Goal: Information Seeking & Learning: Learn about a topic

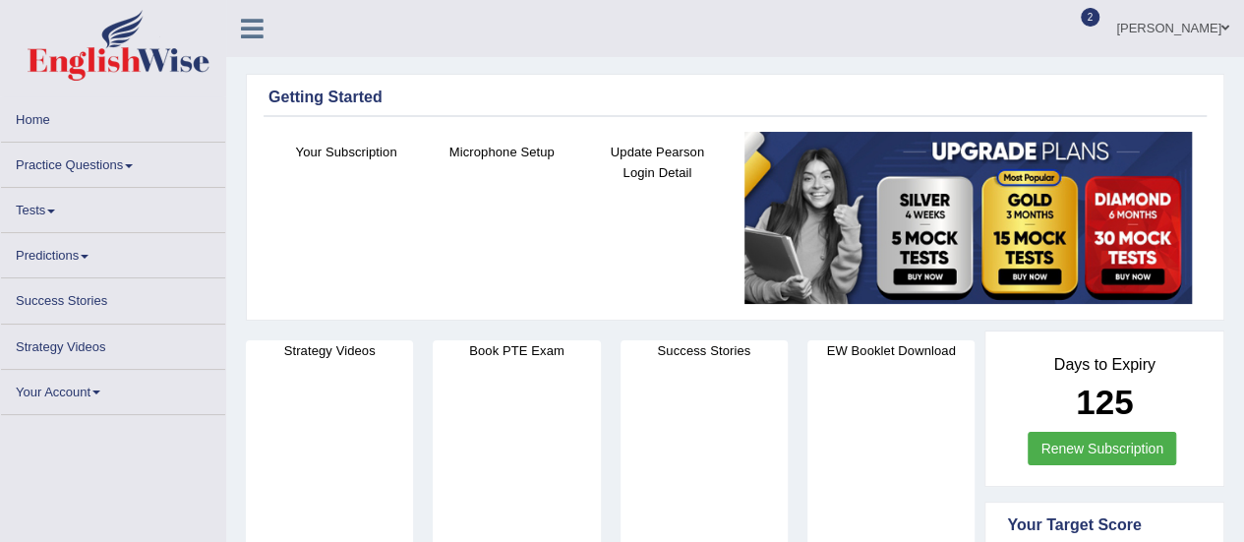
click at [136, 163] on link "Practice Questions" at bounding box center [113, 162] width 224 height 38
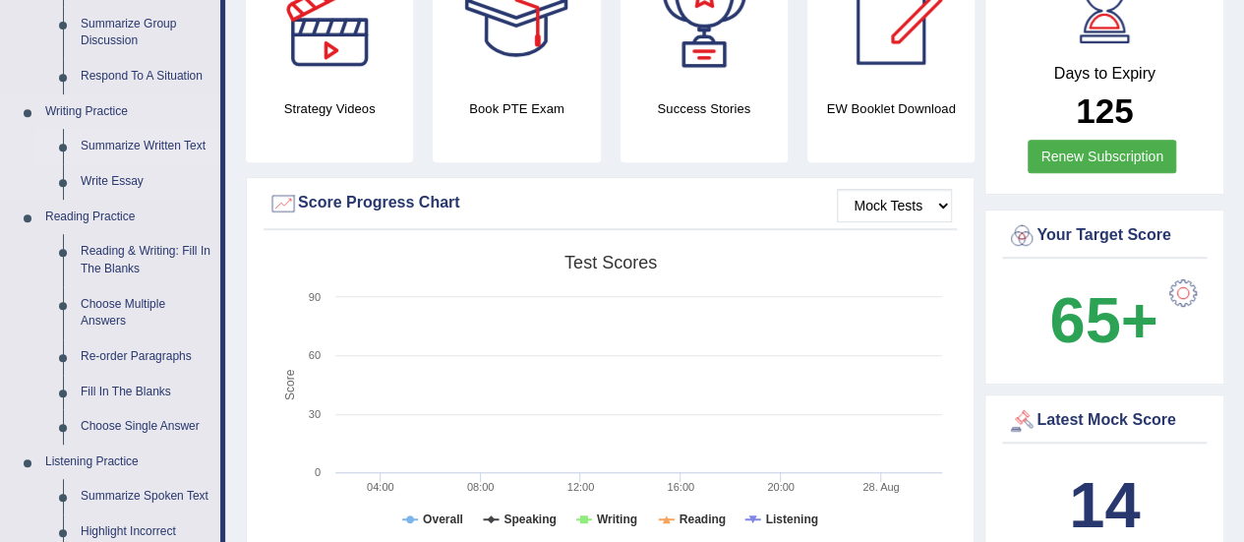
scroll to position [590, 0]
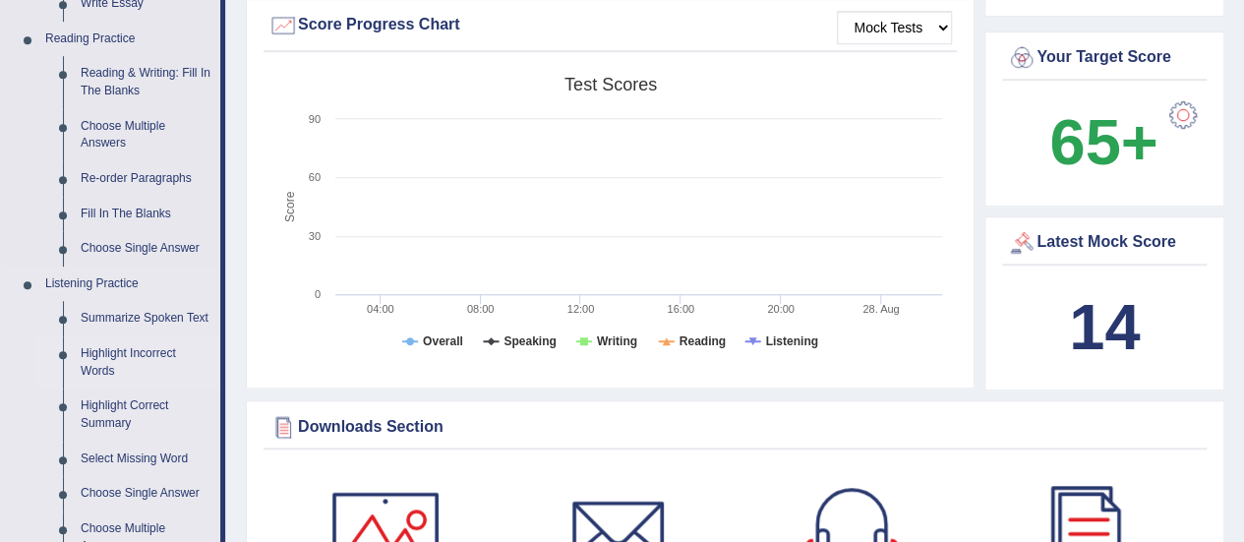
click at [100, 351] on link "Highlight Incorrect Words" at bounding box center [146, 362] width 149 height 52
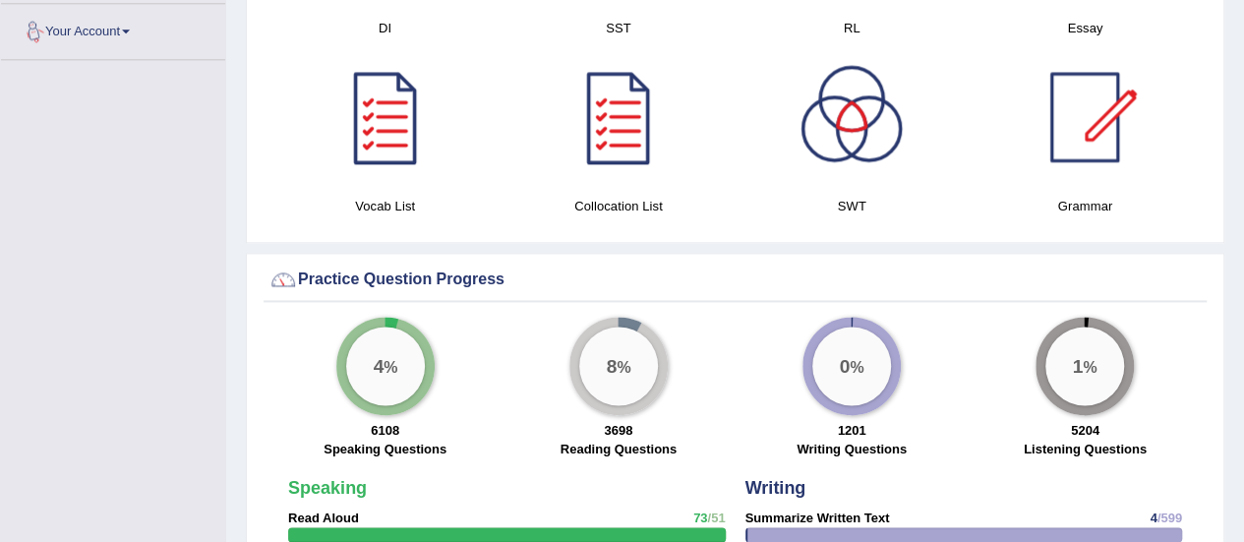
scroll to position [1290, 0]
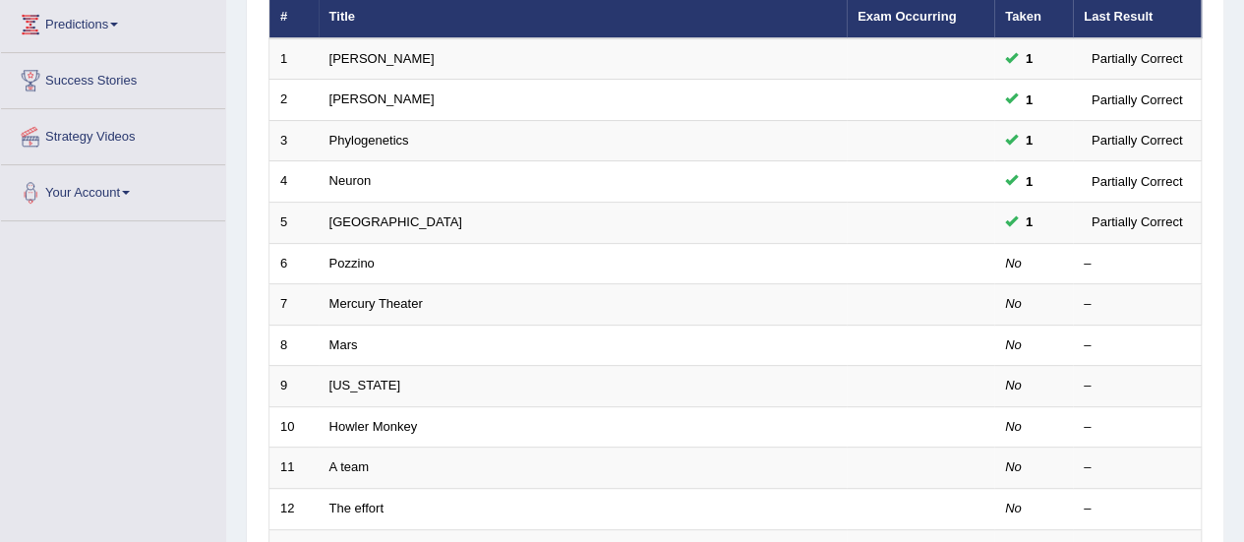
scroll to position [295, 0]
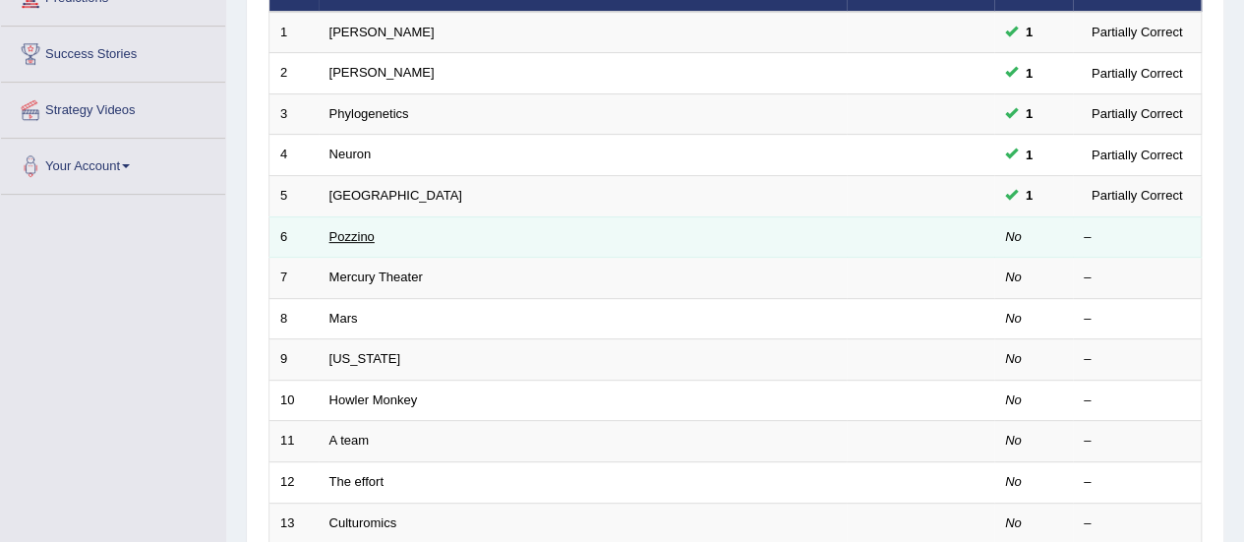
click at [352, 238] on link "Pozzino" at bounding box center [352, 236] width 45 height 15
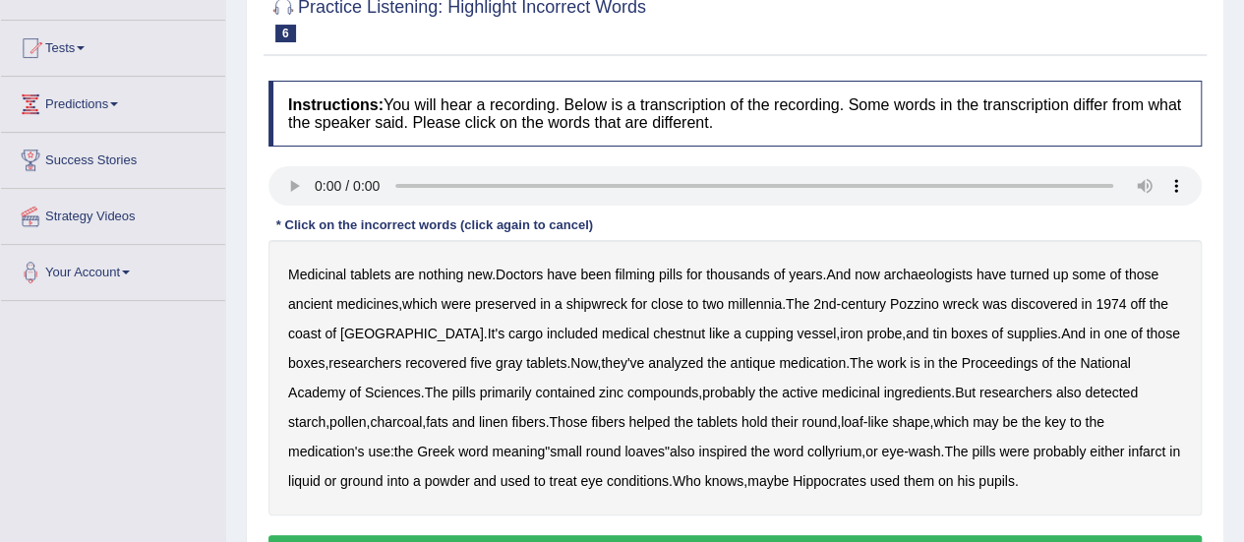
scroll to position [197, 0]
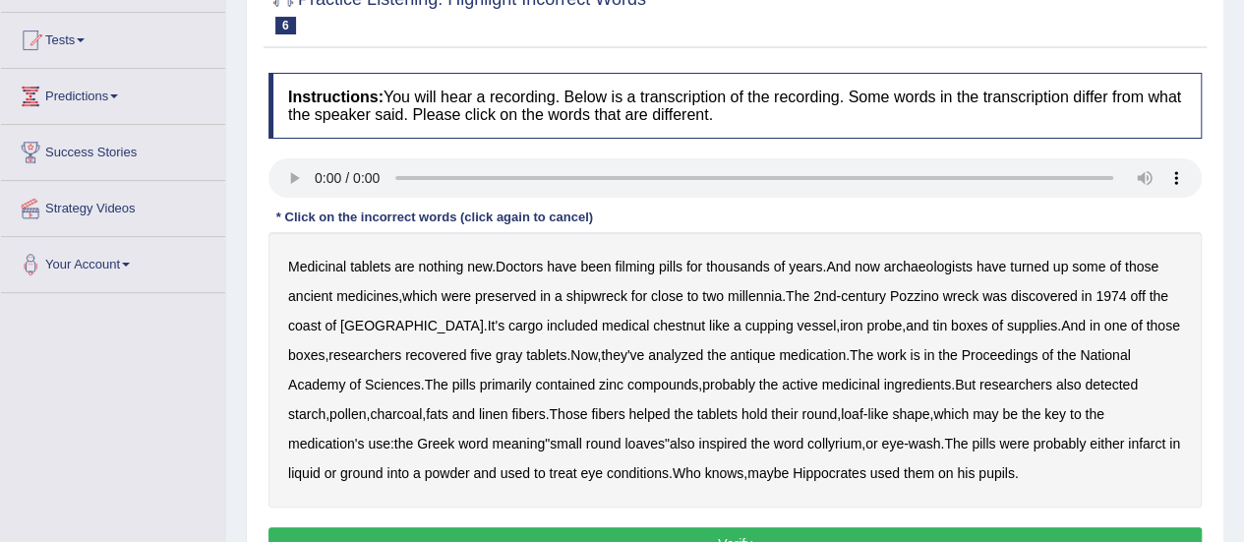
click at [649, 266] on b "filming" at bounding box center [634, 267] width 39 height 16
drag, startPoint x: 550, startPoint y: 327, endPoint x: 588, endPoint y: 330, distance: 38.5
click at [653, 328] on b "chestnut" at bounding box center [679, 326] width 52 height 16
click at [1128, 442] on b "infarct" at bounding box center [1146, 444] width 37 height 16
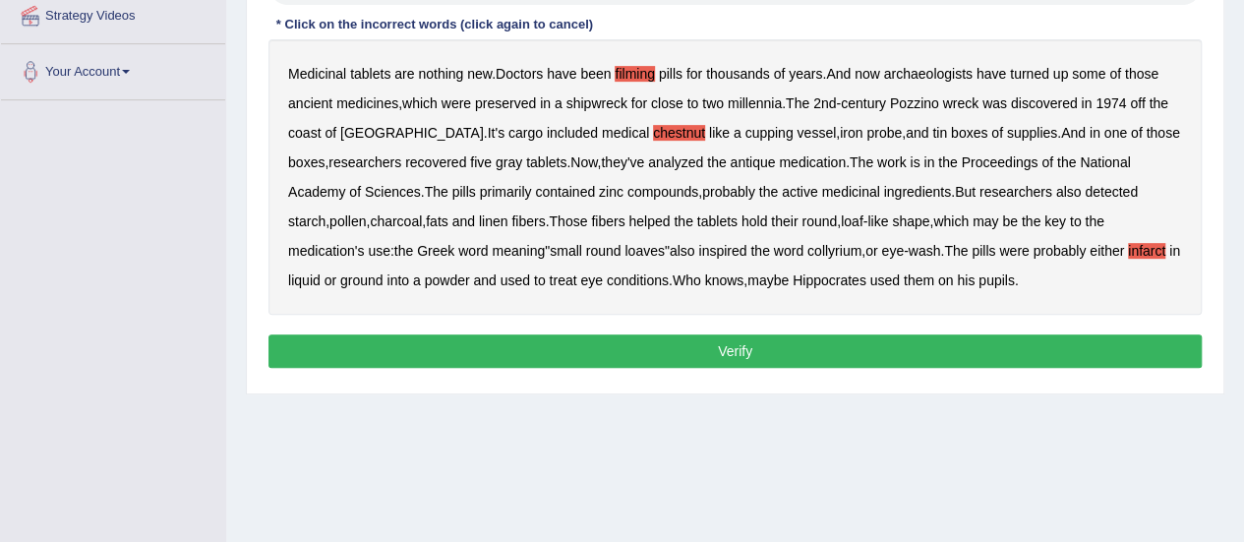
scroll to position [393, 0]
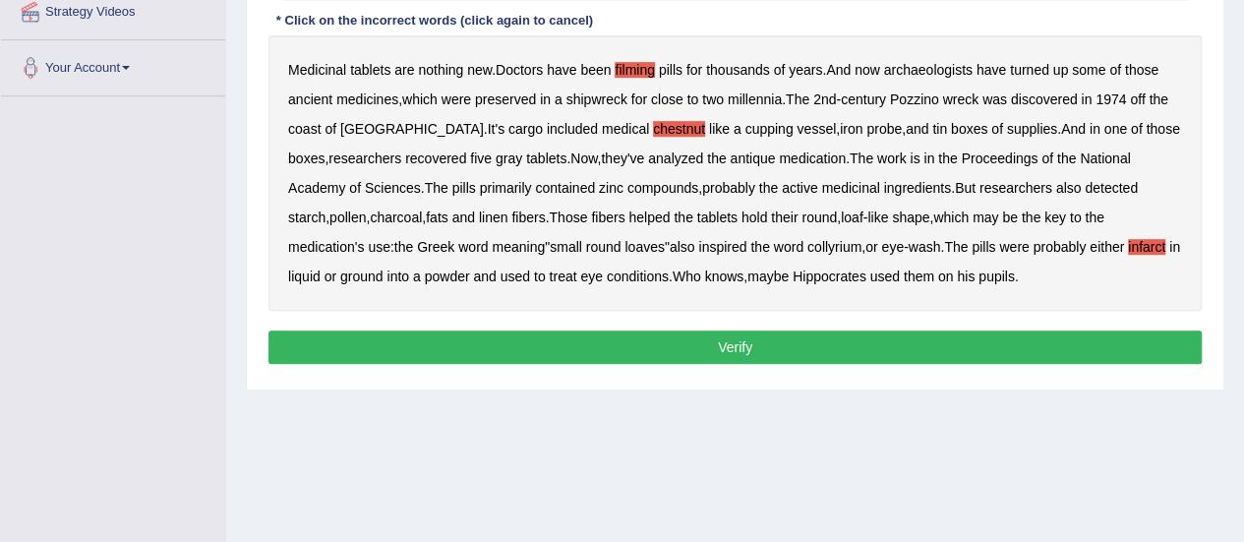
click at [738, 347] on button "Verify" at bounding box center [735, 346] width 933 height 33
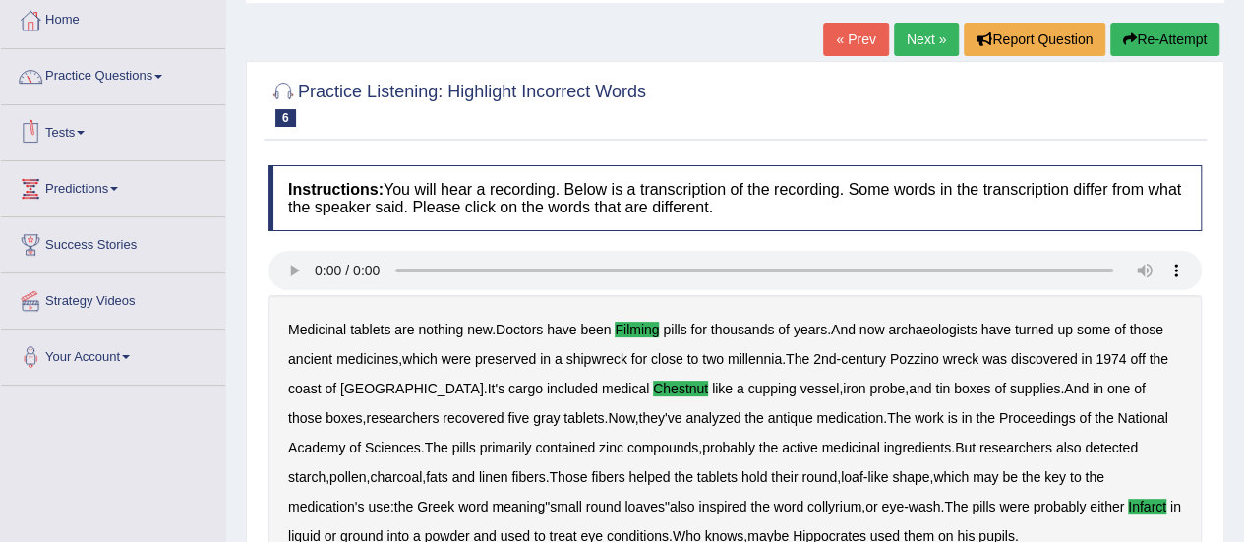
scroll to position [0, 0]
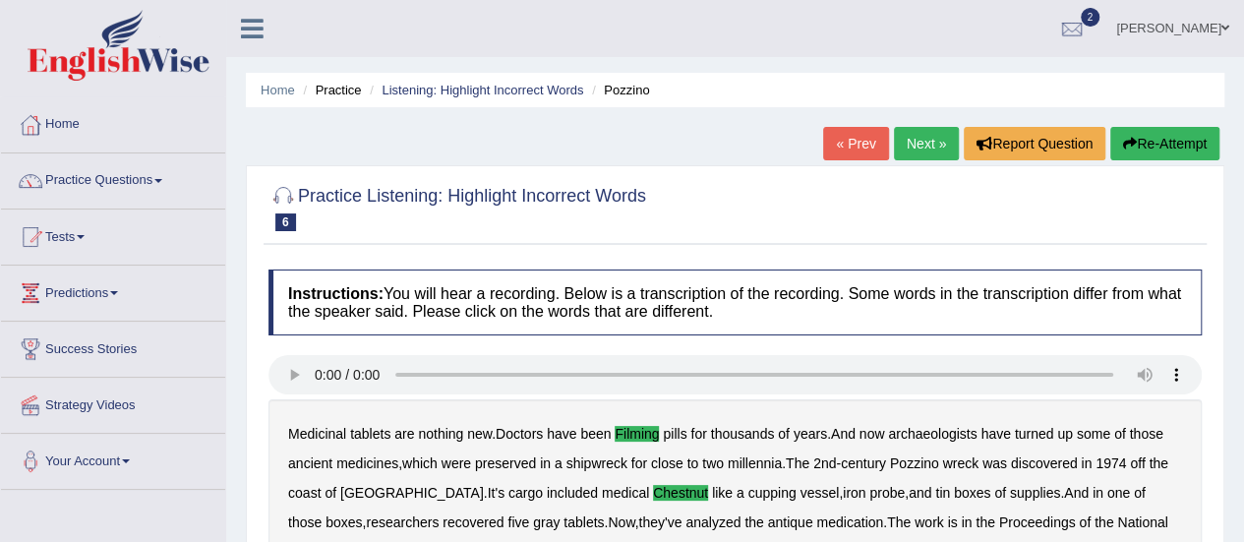
click at [923, 140] on link "Next »" at bounding box center [926, 143] width 65 height 33
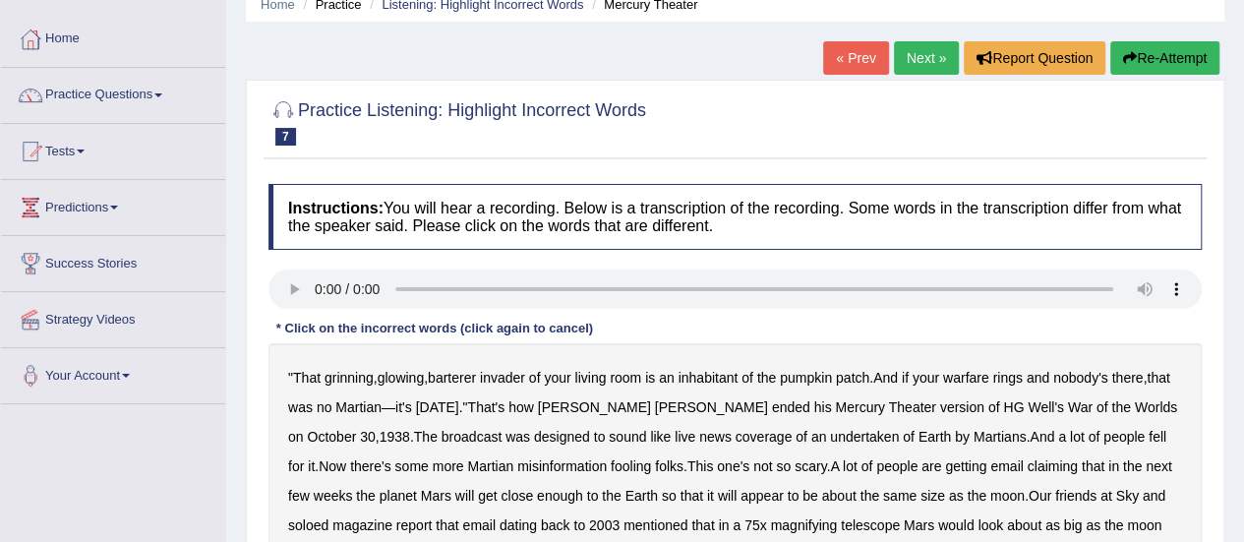
scroll to position [295, 0]
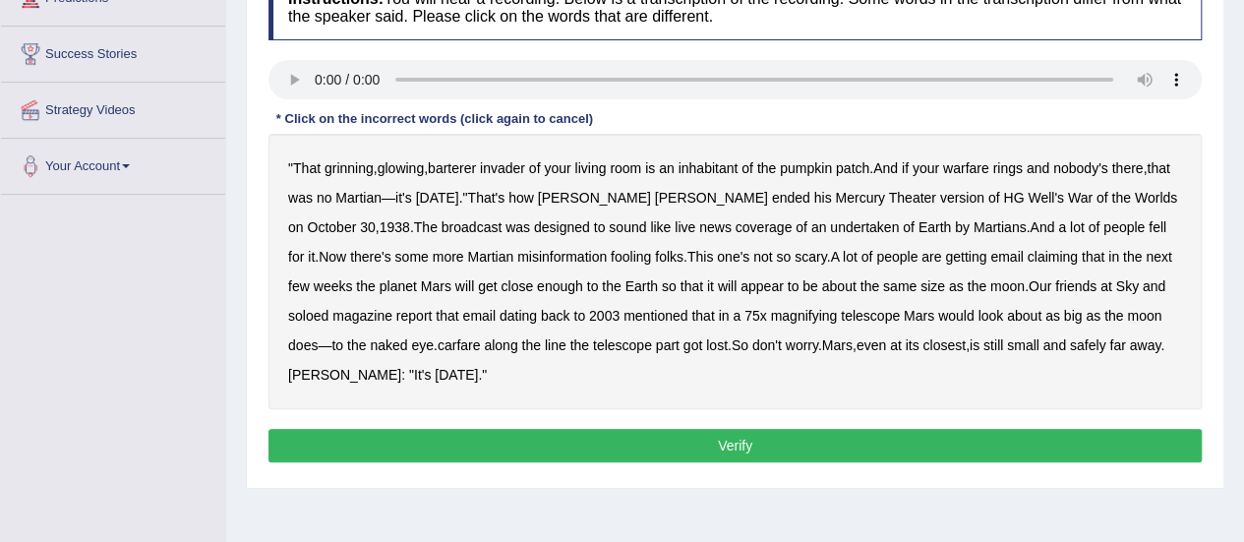
drag, startPoint x: 454, startPoint y: 164, endPoint x: 474, endPoint y: 170, distance: 20.5
click at [456, 164] on b "barterer" at bounding box center [452, 168] width 48 height 16
click at [783, 235] on div "" That grinning , glowing , barterer invader of your living room is an inhabita…" at bounding box center [735, 271] width 933 height 275
click at [830, 225] on b "undertaken" at bounding box center [864, 227] width 69 height 16
drag, startPoint x: 313, startPoint y: 314, endPoint x: 330, endPoint y: 315, distance: 16.7
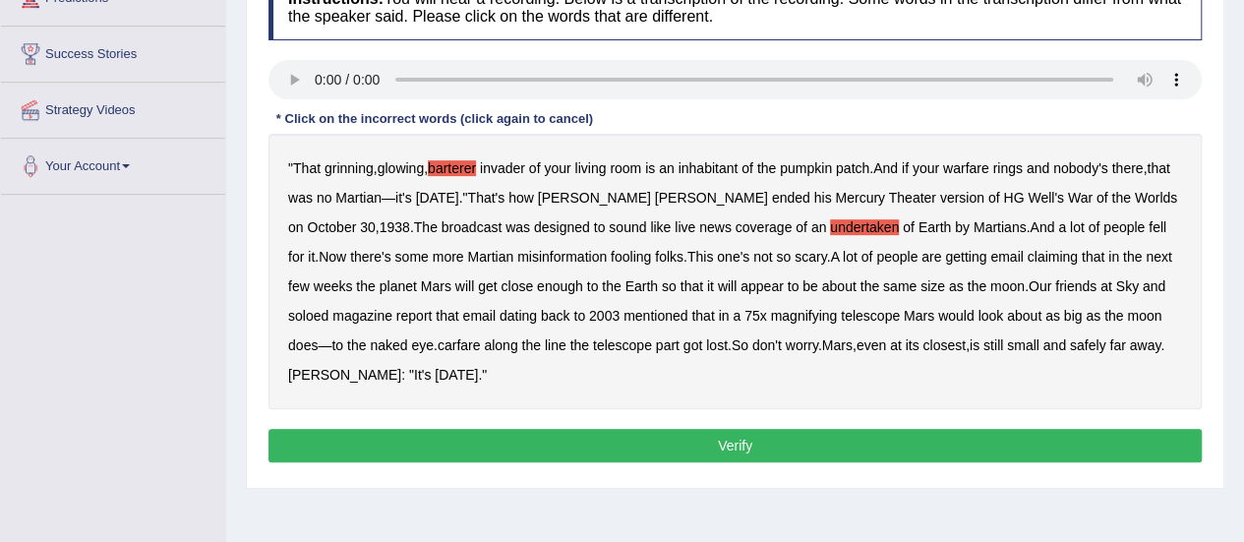
click at [313, 314] on b "soloed" at bounding box center [308, 316] width 40 height 16
click at [590, 438] on button "Verify" at bounding box center [735, 445] width 933 height 33
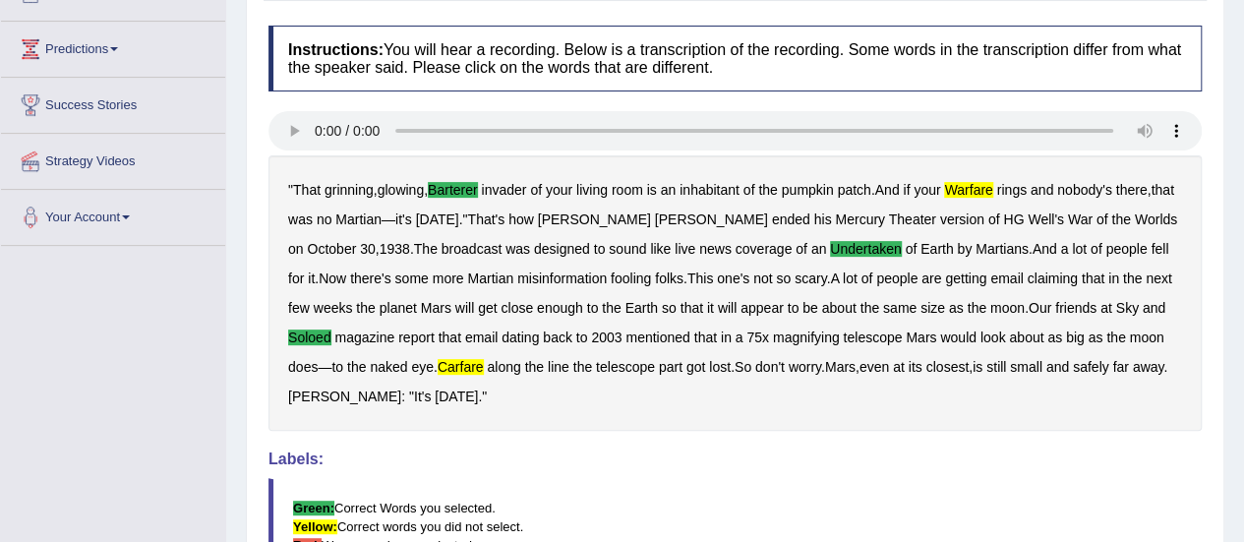
scroll to position [112, 0]
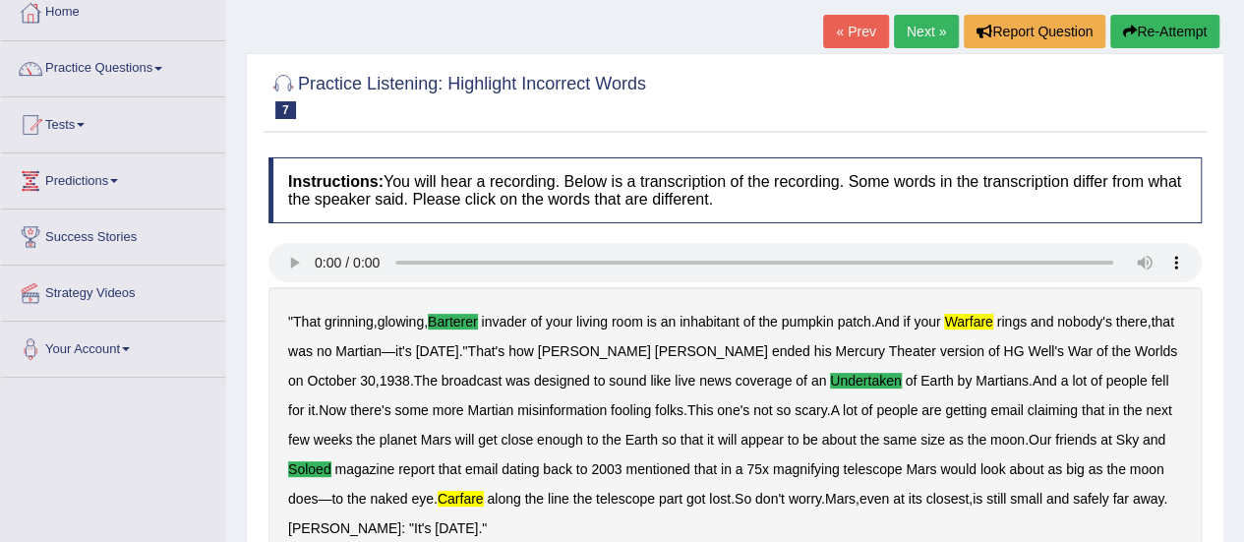
click at [924, 36] on link "Next »" at bounding box center [926, 31] width 65 height 33
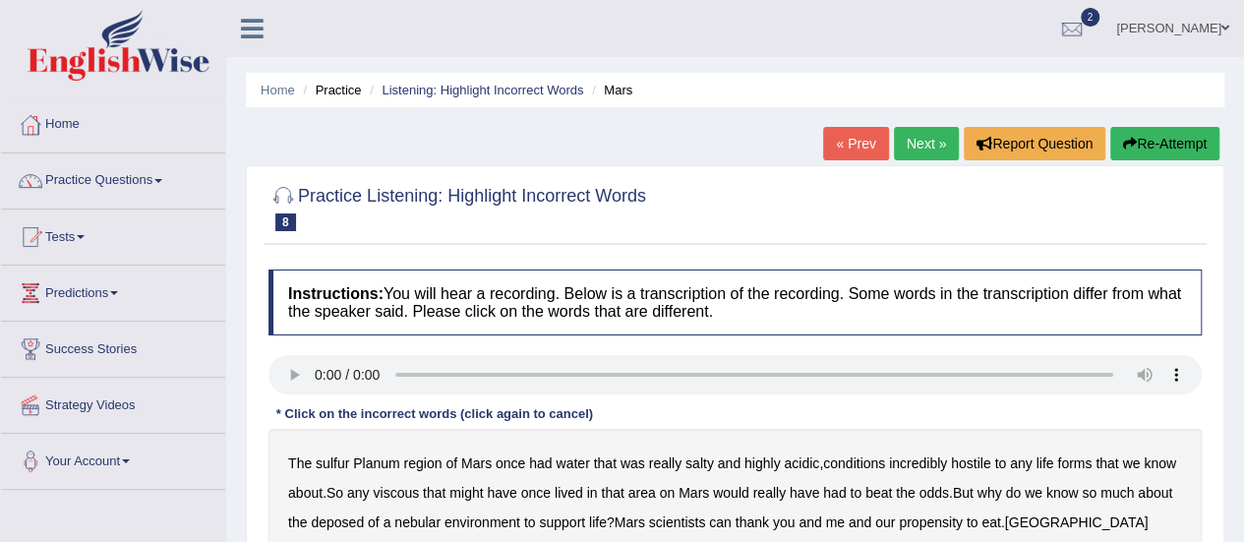
click at [1151, 143] on button "Re-Attempt" at bounding box center [1164, 143] width 109 height 33
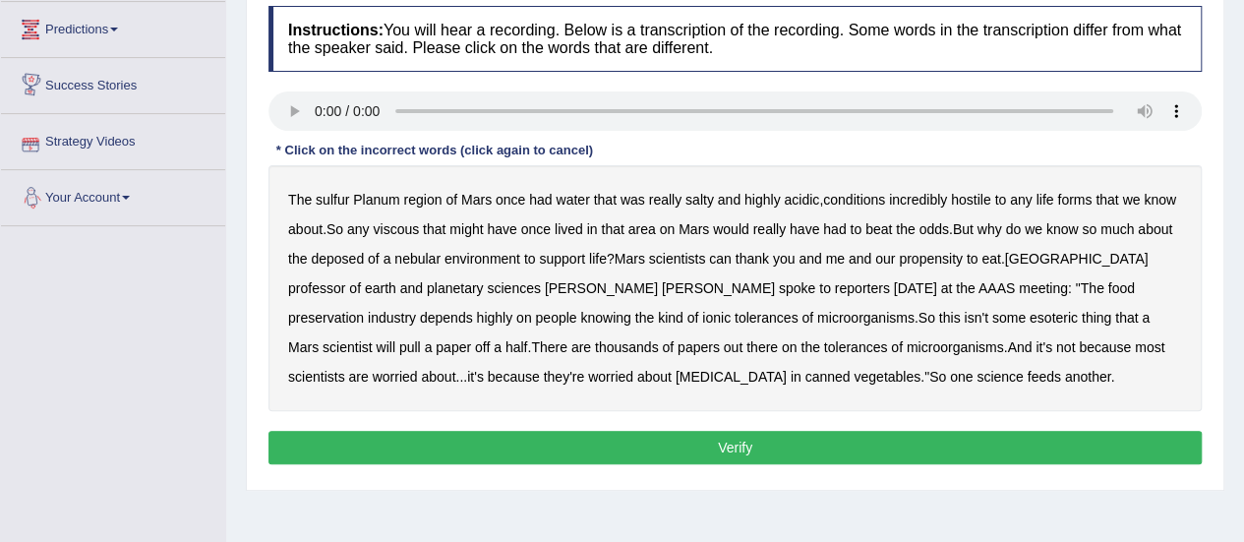
scroll to position [295, 0]
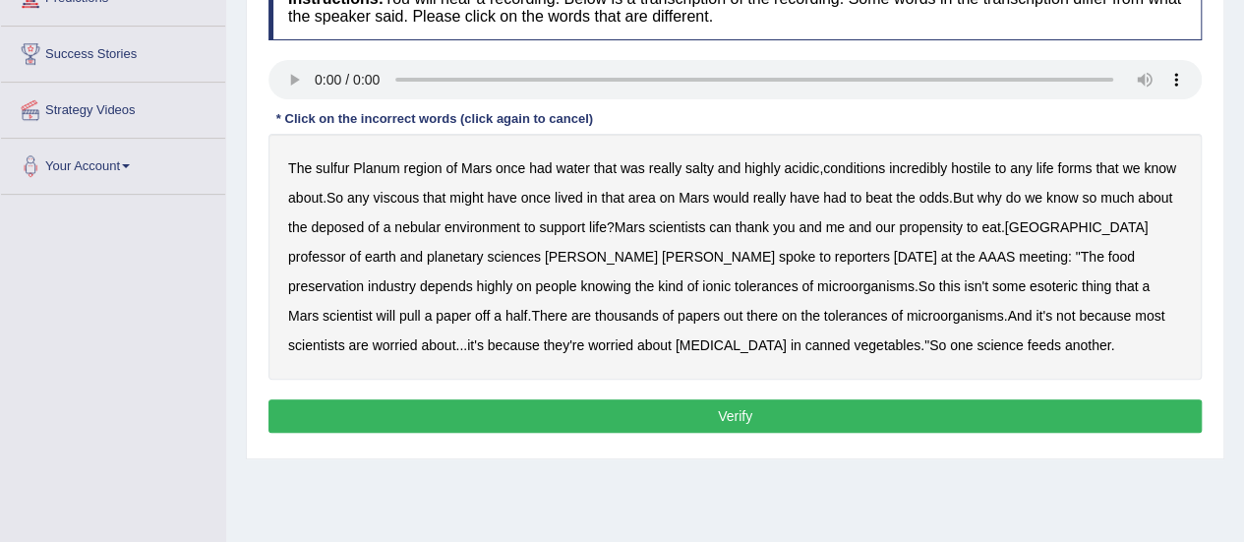
click at [334, 166] on b "sulfur" at bounding box center [332, 168] width 33 height 16
drag, startPoint x: 393, startPoint y: 195, endPoint x: 464, endPoint y: 195, distance: 70.8
click at [400, 195] on b "viscous" at bounding box center [396, 198] width 46 height 16
click at [339, 227] on b "deposed" at bounding box center [337, 227] width 53 height 16
click at [706, 413] on button "Verify" at bounding box center [735, 415] width 933 height 33
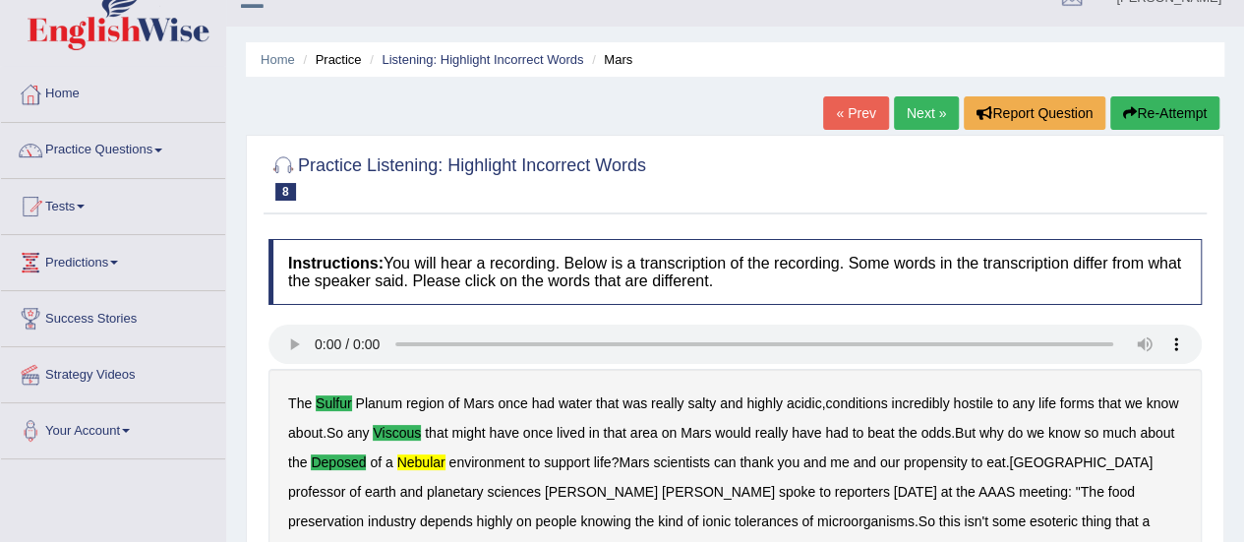
scroll to position [0, 0]
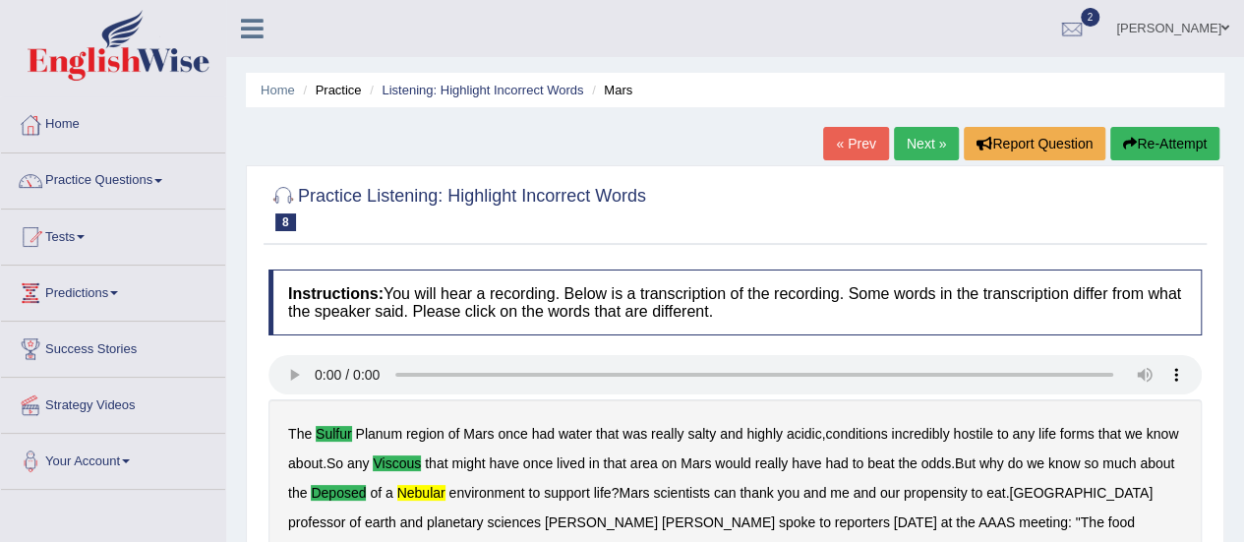
click at [167, 182] on link "Practice Questions" at bounding box center [113, 177] width 224 height 49
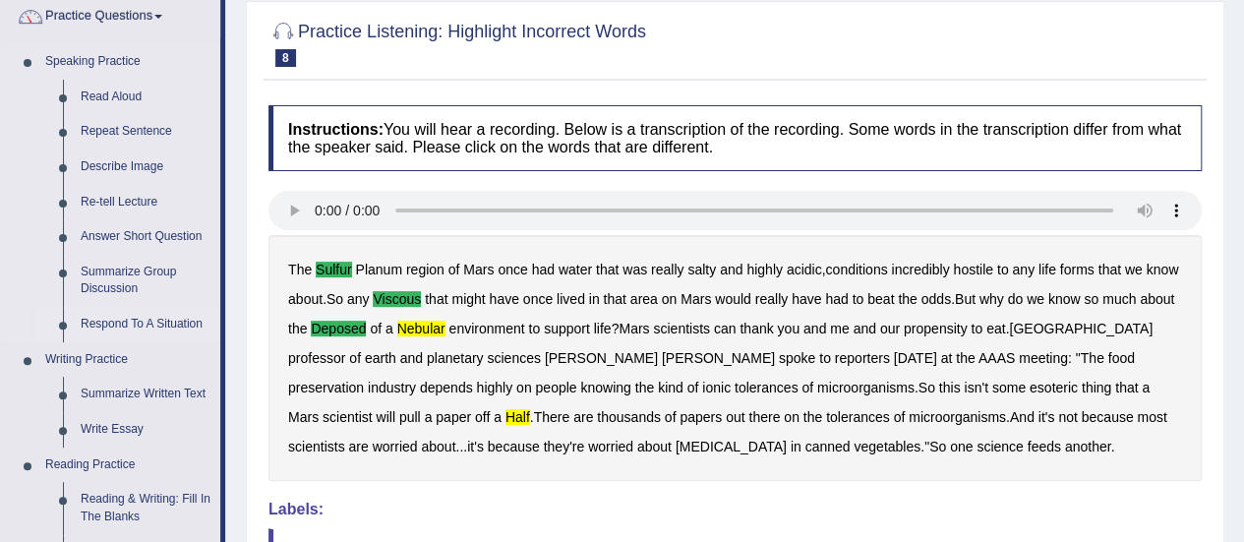
scroll to position [295, 0]
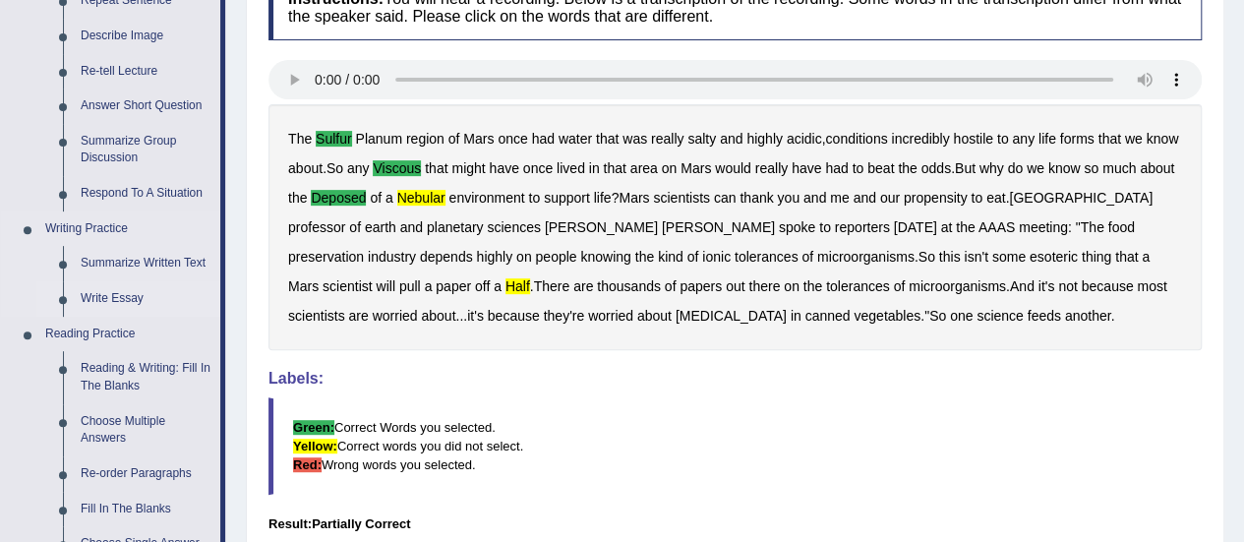
click at [101, 294] on link "Write Essay" at bounding box center [146, 298] width 149 height 35
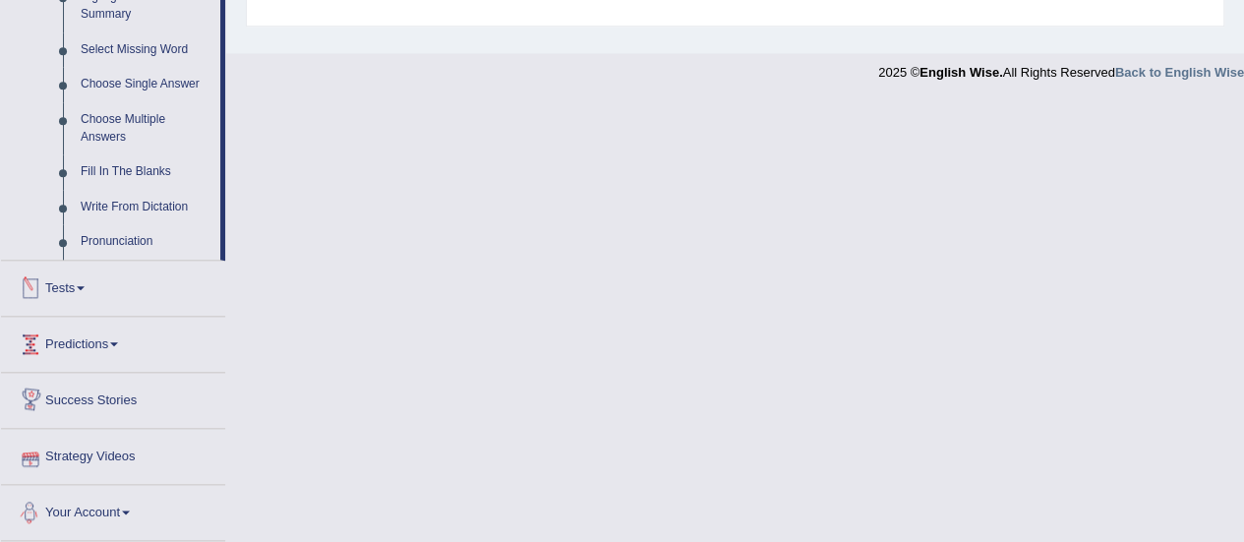
scroll to position [932, 0]
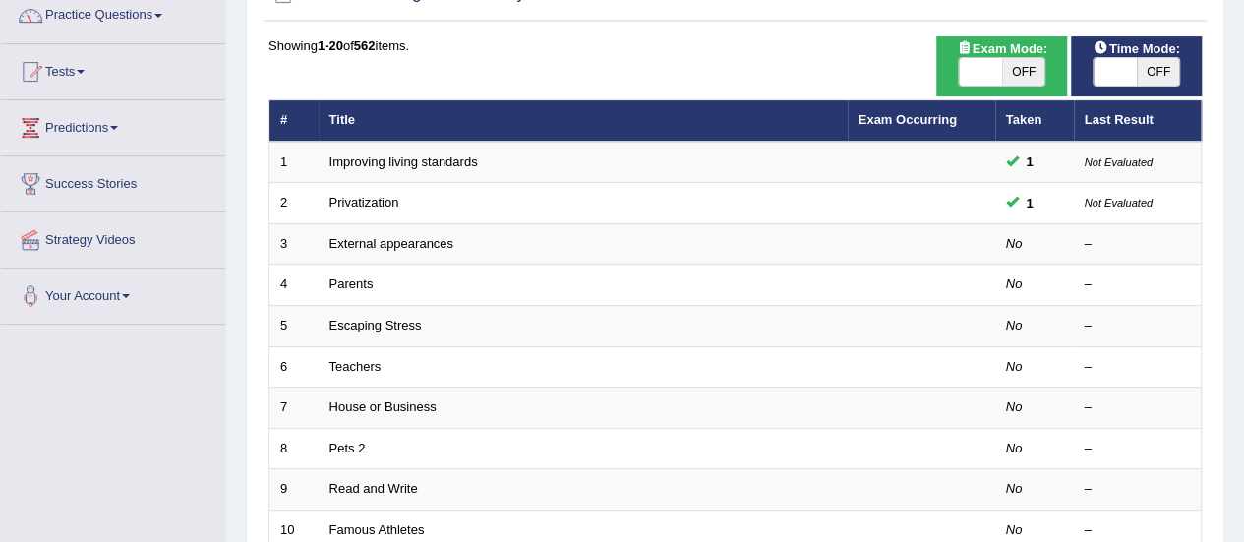
scroll to position [197, 0]
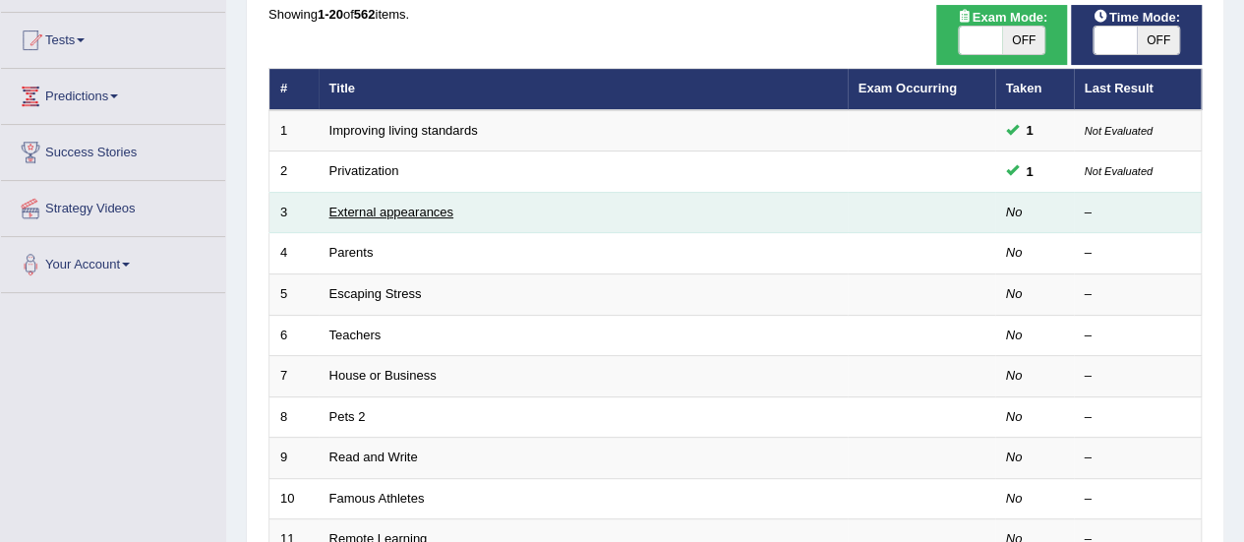
click at [385, 211] on link "External appearances" at bounding box center [392, 212] width 124 height 15
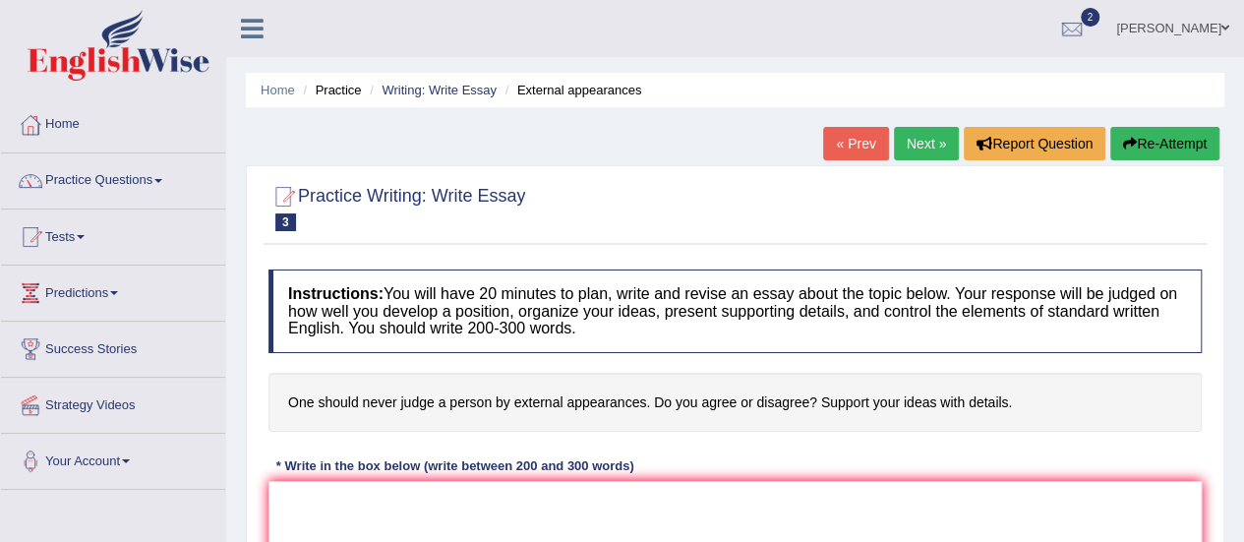
click at [922, 143] on link "Next »" at bounding box center [926, 143] width 65 height 33
click at [920, 141] on link "Next »" at bounding box center [926, 143] width 65 height 33
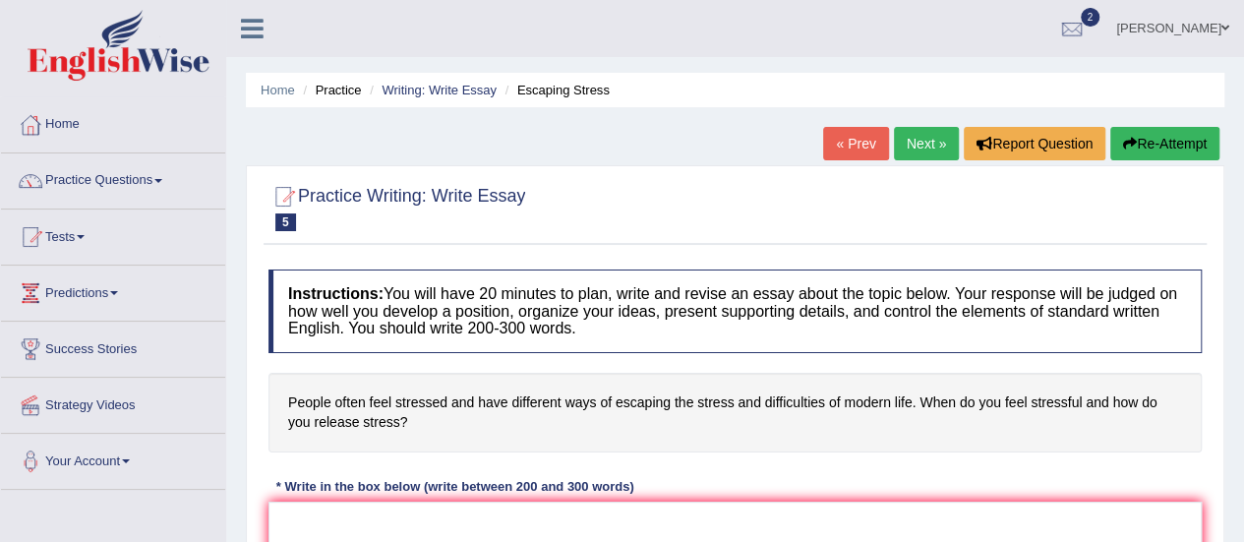
click at [923, 133] on link "Next »" at bounding box center [926, 143] width 65 height 33
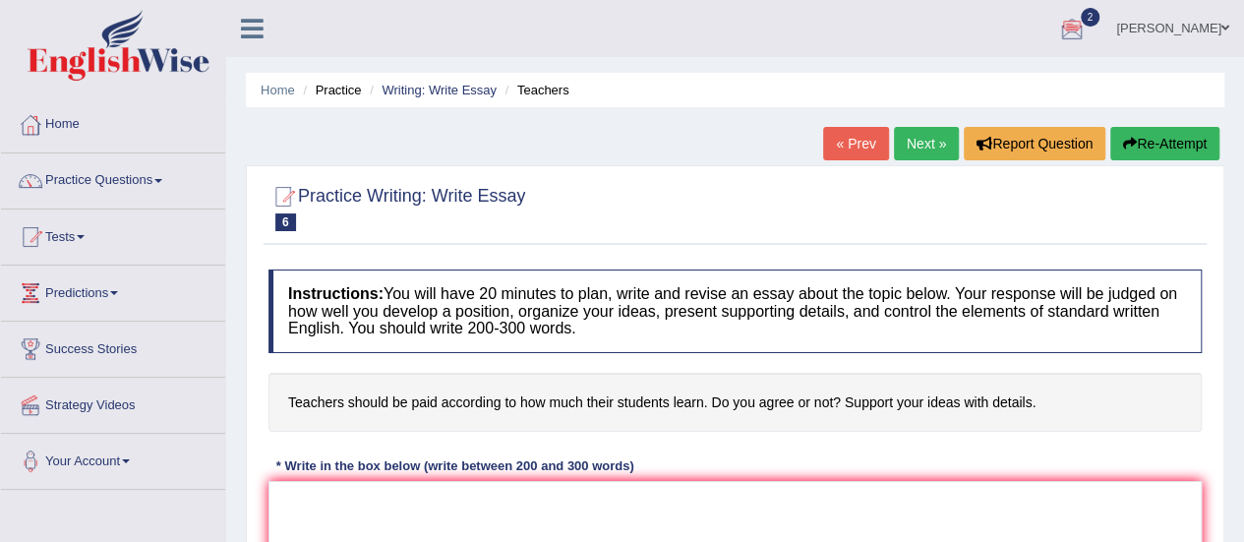
click at [159, 179] on link "Practice Questions" at bounding box center [113, 177] width 224 height 49
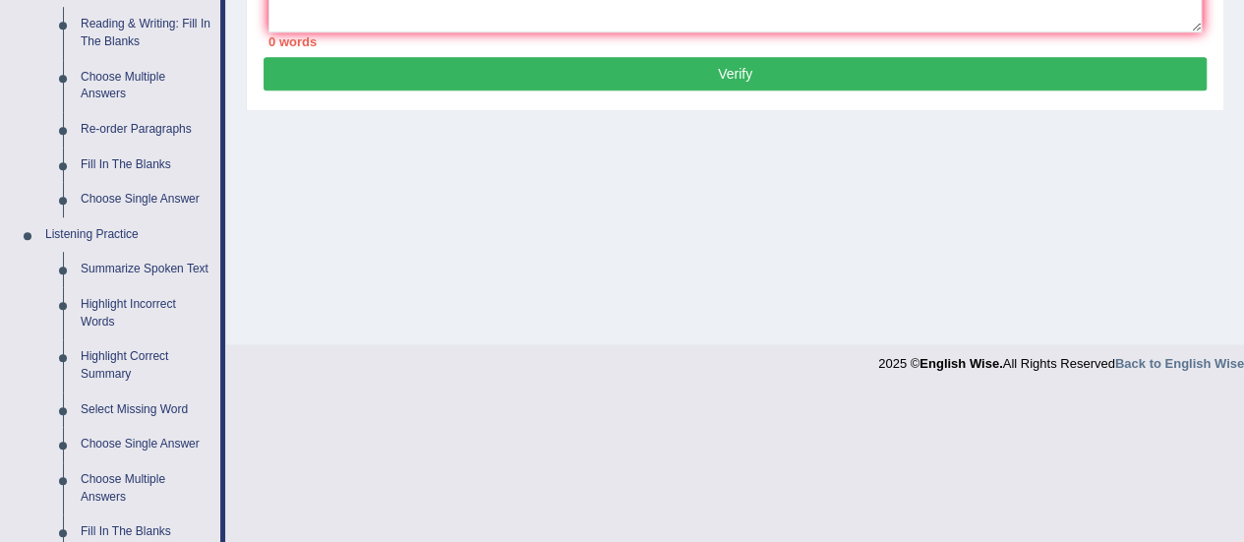
scroll to position [689, 0]
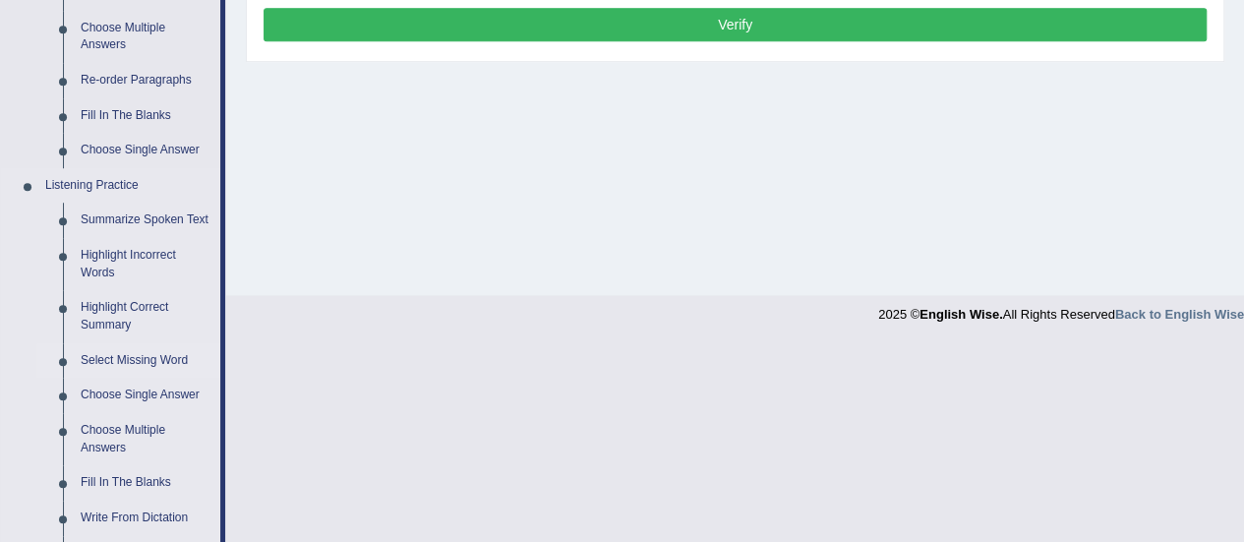
click at [114, 357] on link "Select Missing Word" at bounding box center [146, 360] width 149 height 35
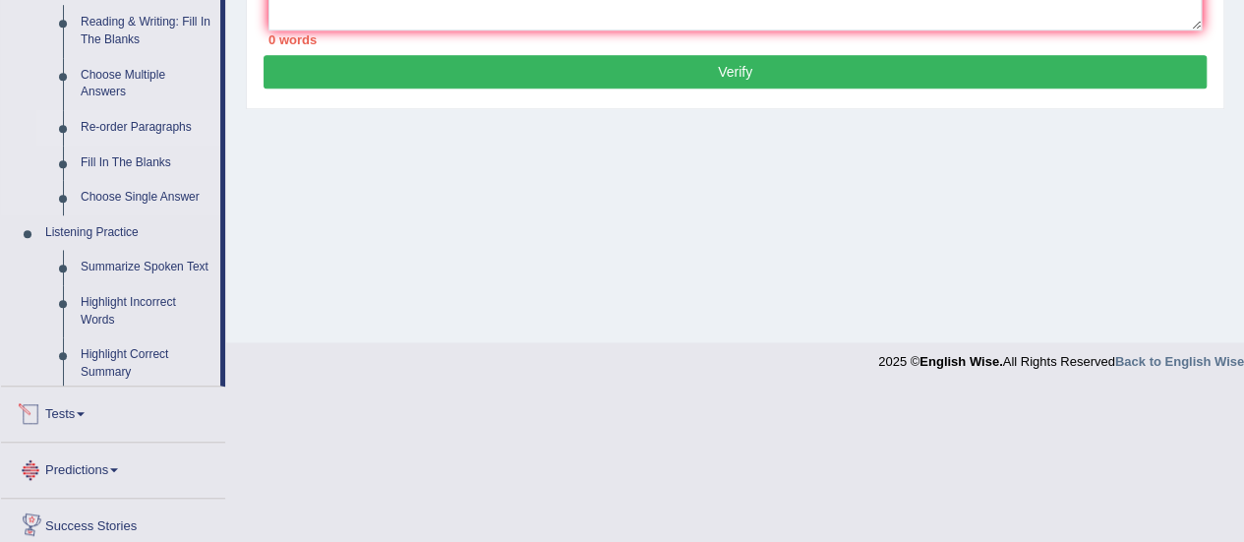
scroll to position [763, 0]
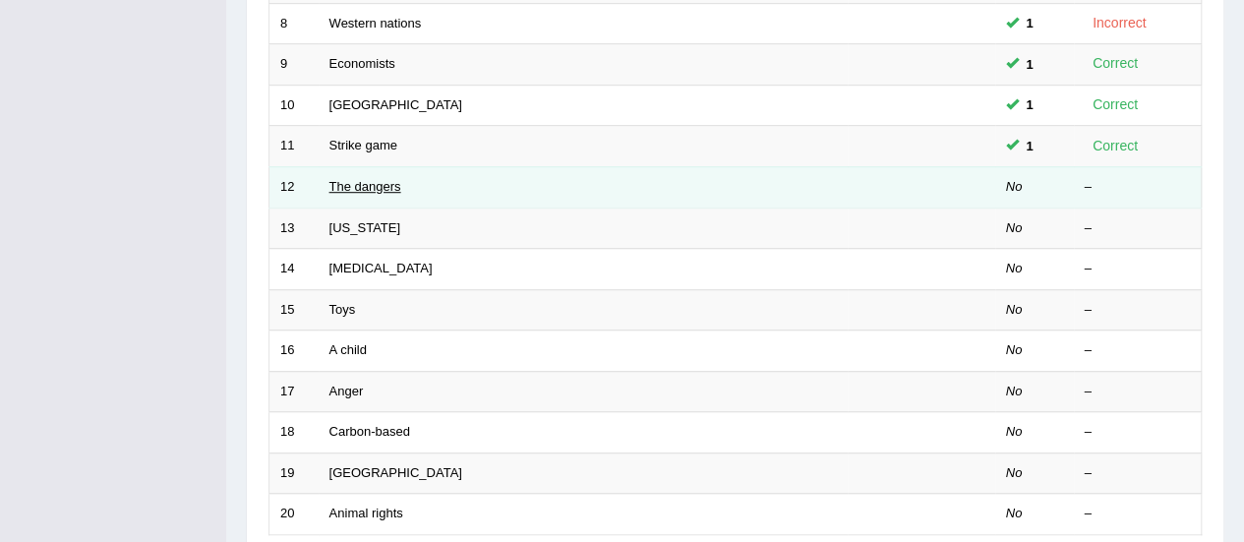
click at [346, 184] on link "The dangers" at bounding box center [366, 186] width 72 height 15
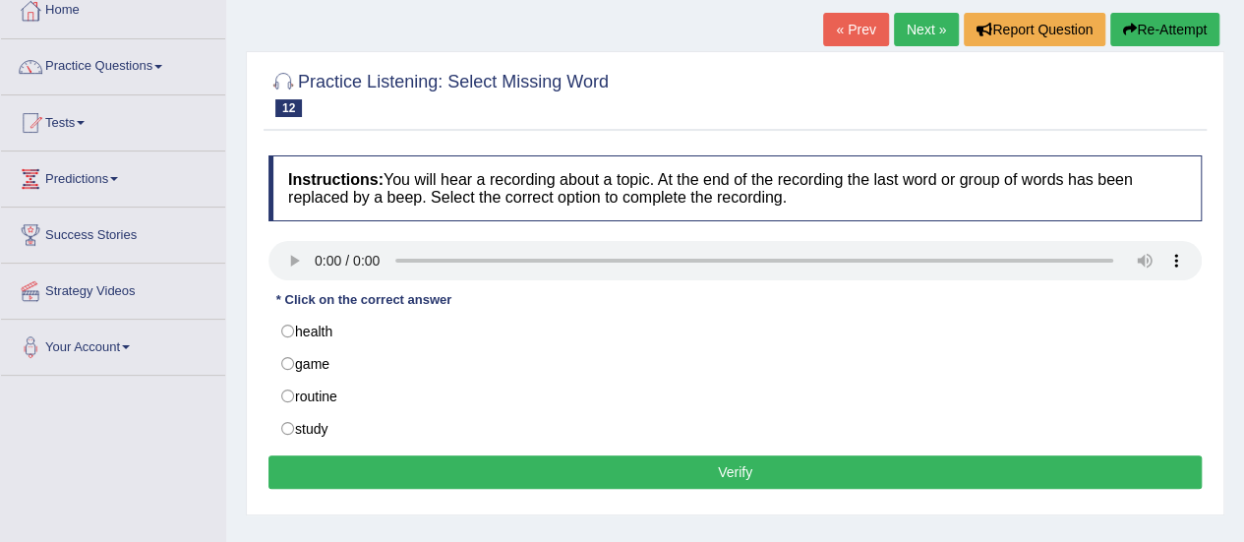
scroll to position [295, 0]
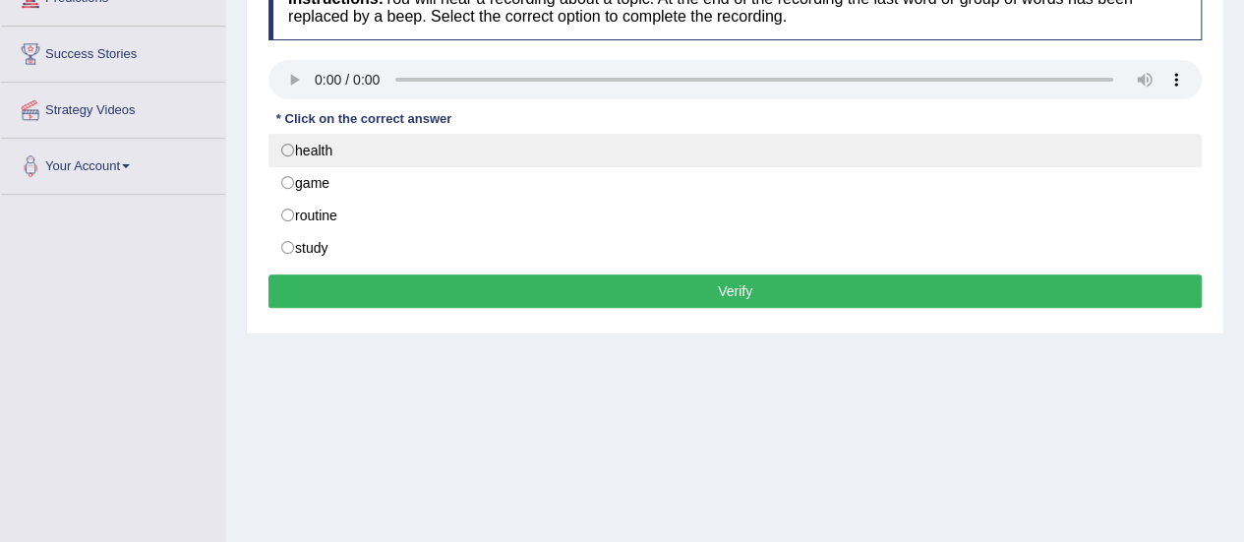
click at [330, 153] on label "health" at bounding box center [735, 150] width 933 height 33
radio input "true"
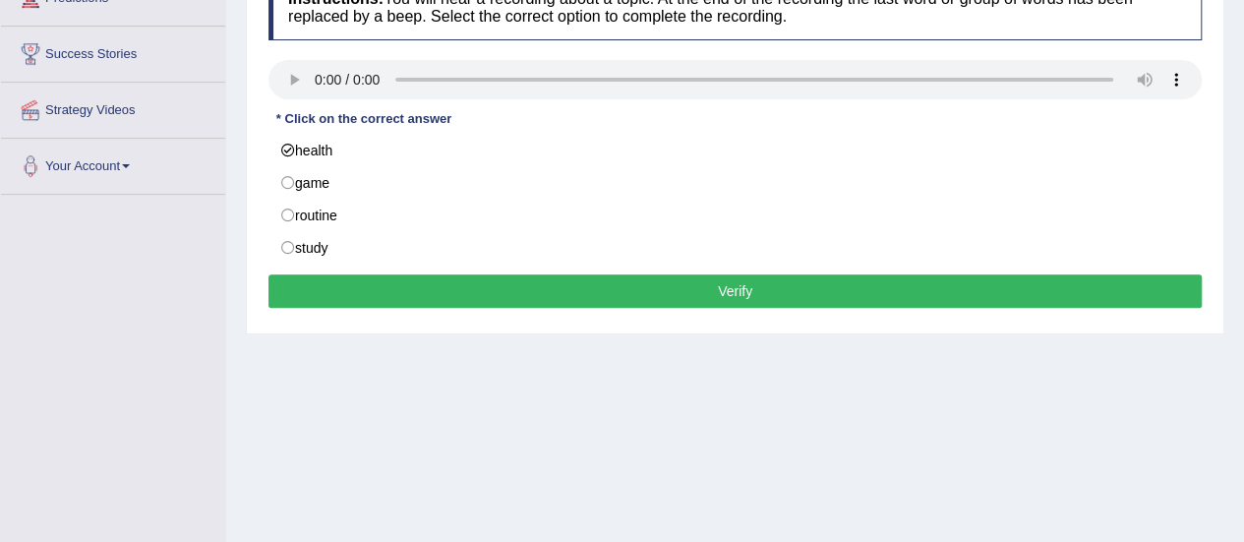
click at [397, 290] on button "Verify" at bounding box center [735, 290] width 933 height 33
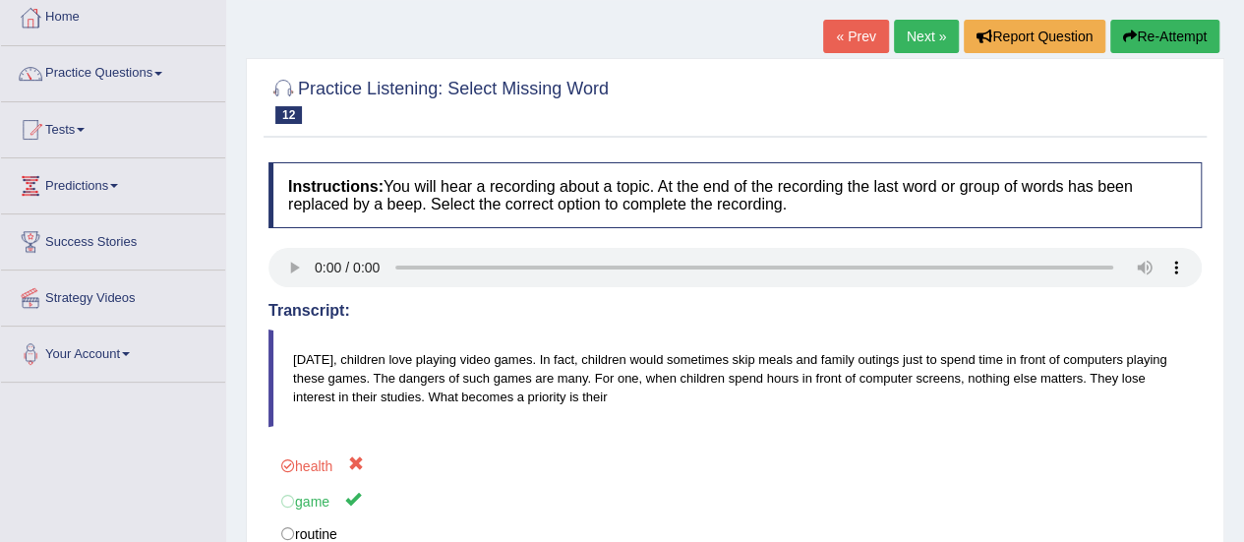
scroll to position [0, 0]
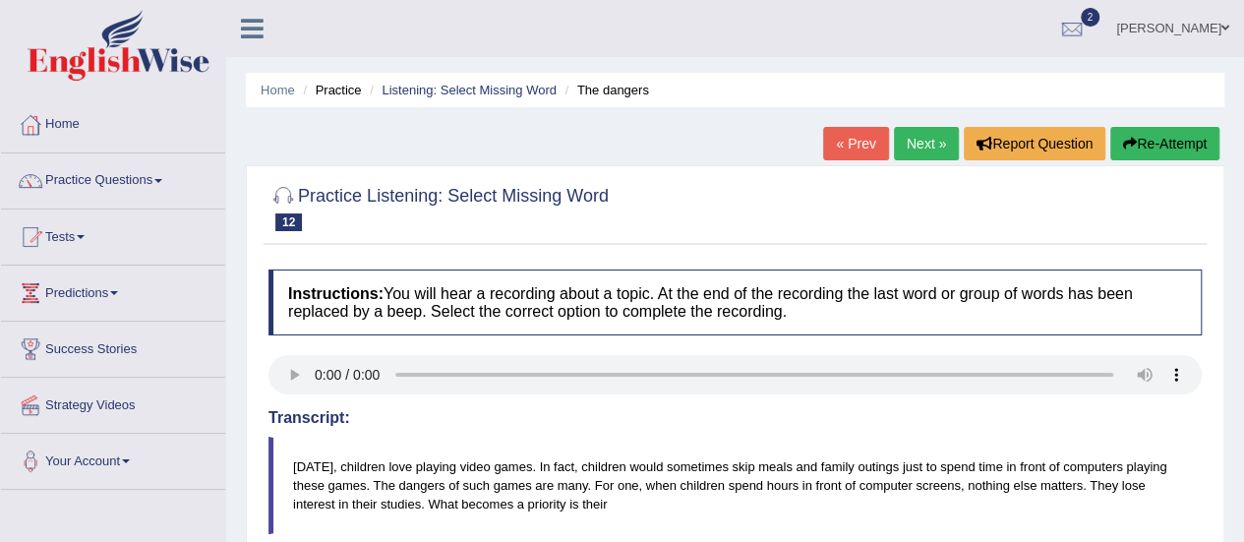
click at [925, 146] on link "Next »" at bounding box center [926, 143] width 65 height 33
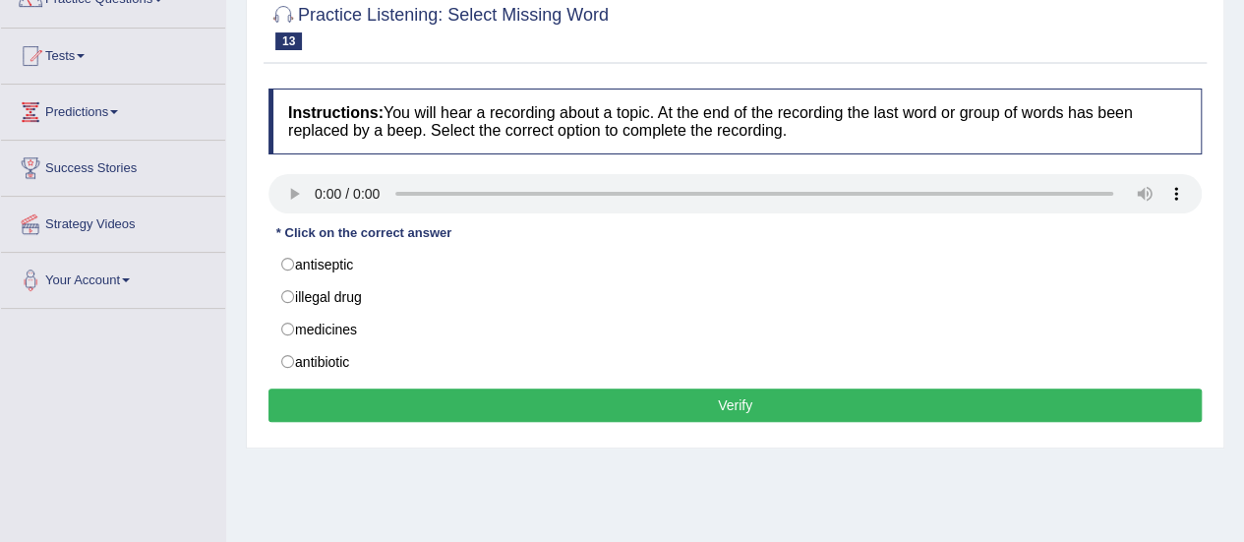
scroll to position [197, 0]
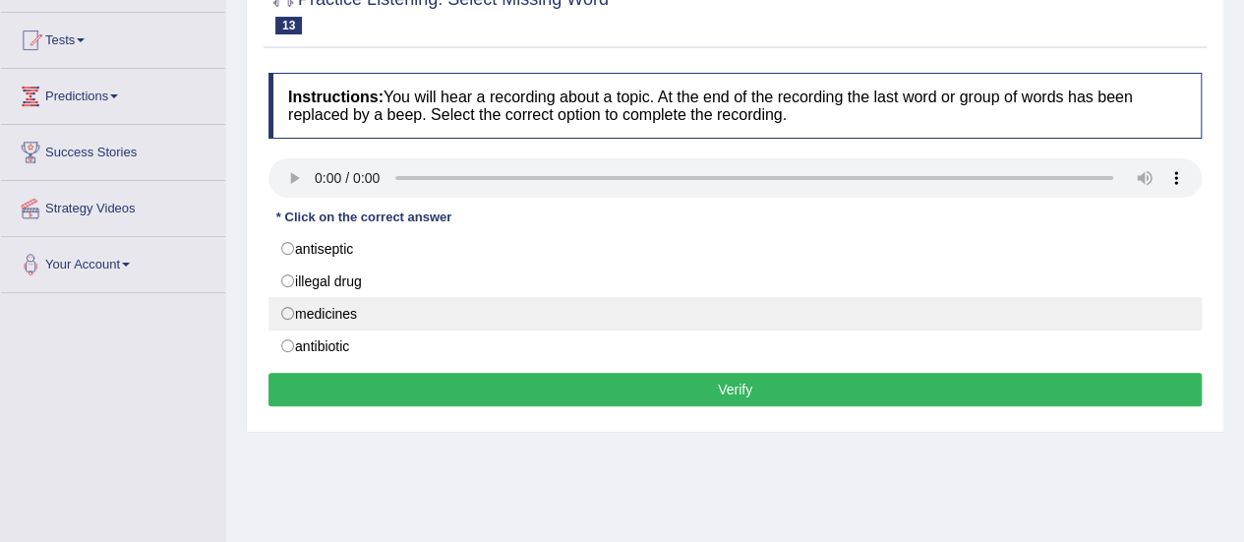
click at [326, 311] on label "medicines" at bounding box center [735, 313] width 933 height 33
radio input "true"
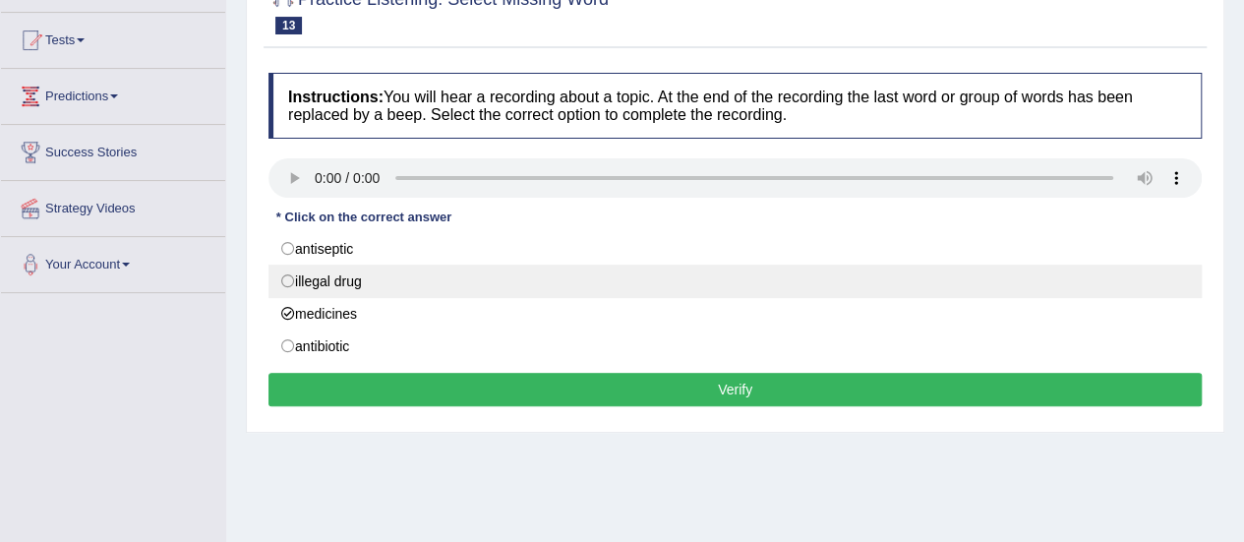
click at [331, 282] on label "illegal drug" at bounding box center [735, 281] width 933 height 33
radio input "true"
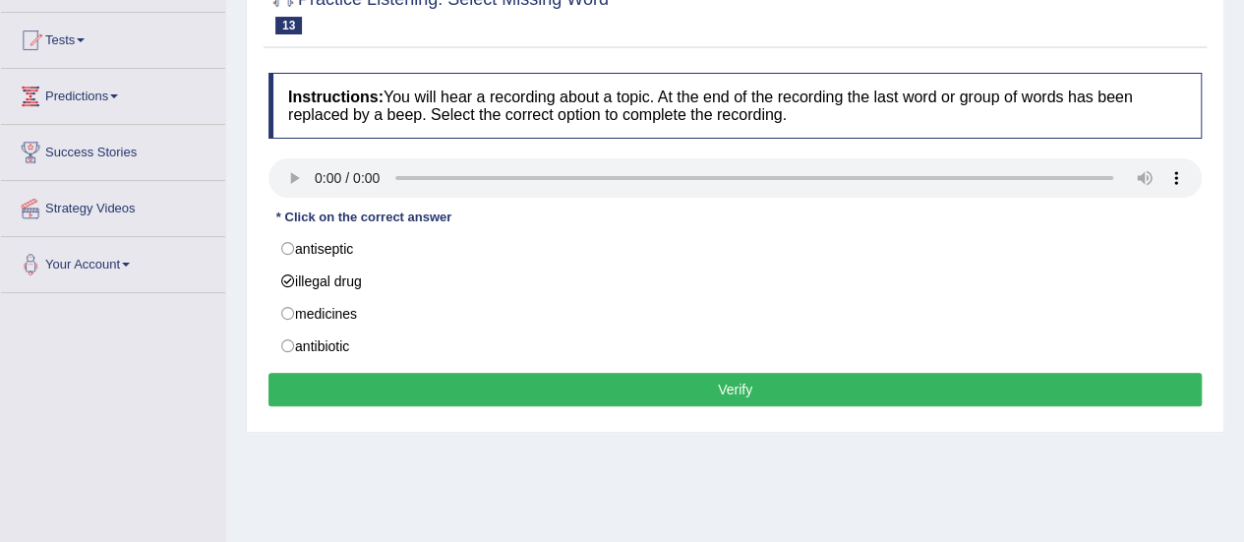
click at [493, 382] on button "Verify" at bounding box center [735, 389] width 933 height 33
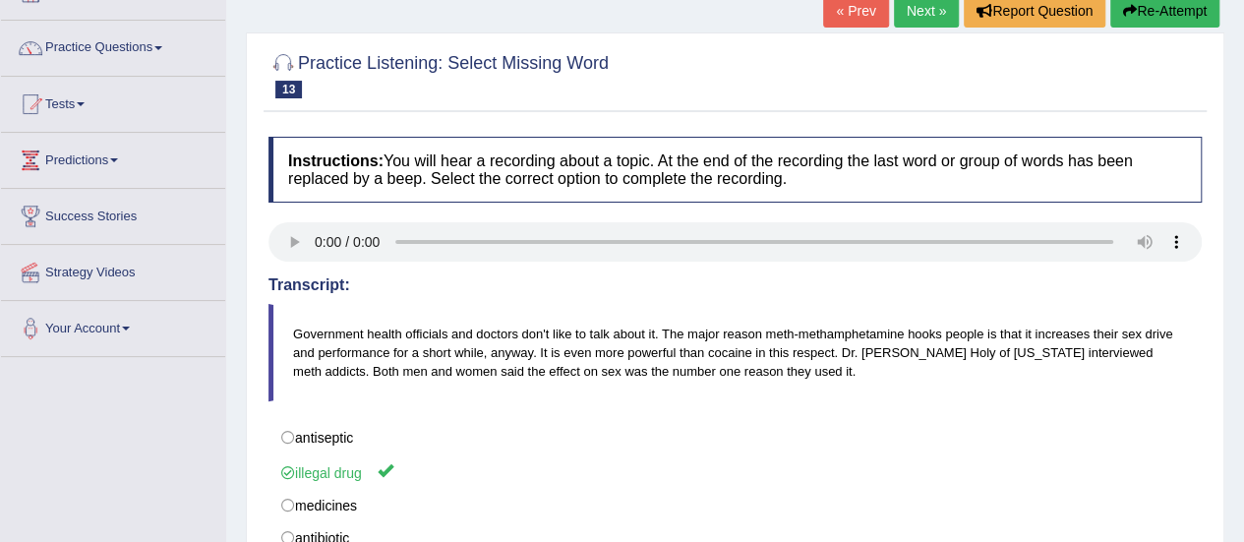
scroll to position [0, 0]
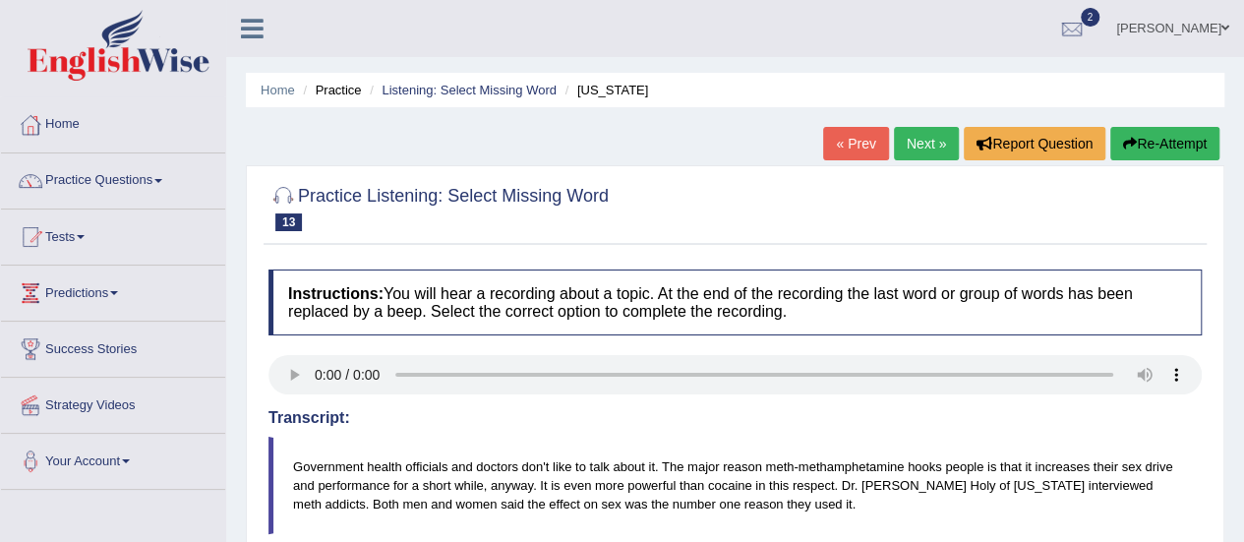
click at [938, 144] on link "Next »" at bounding box center [926, 143] width 65 height 33
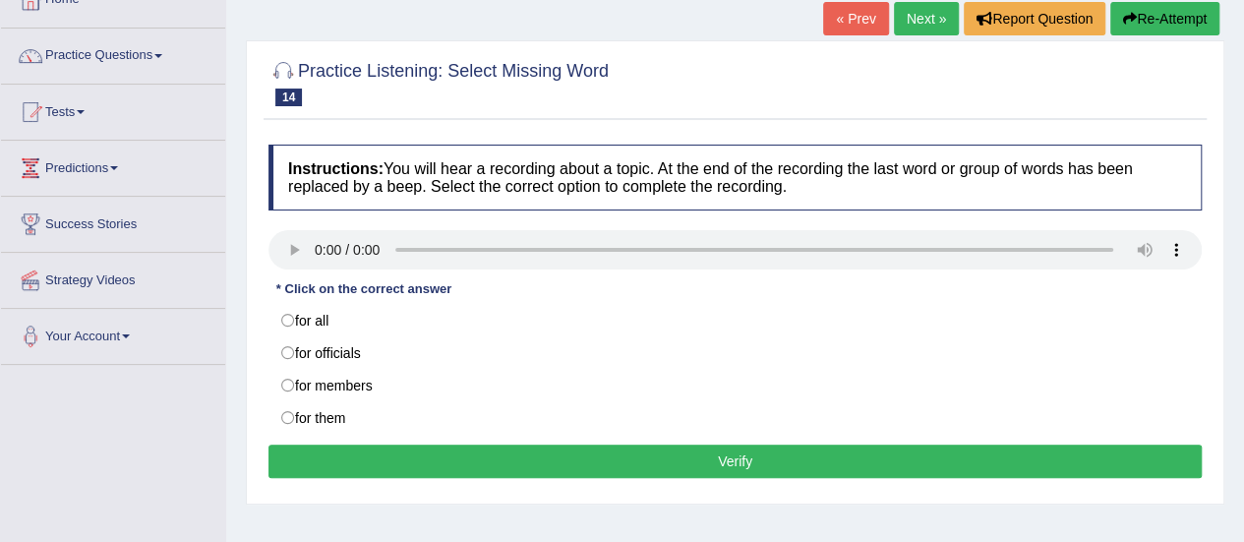
scroll to position [197, 0]
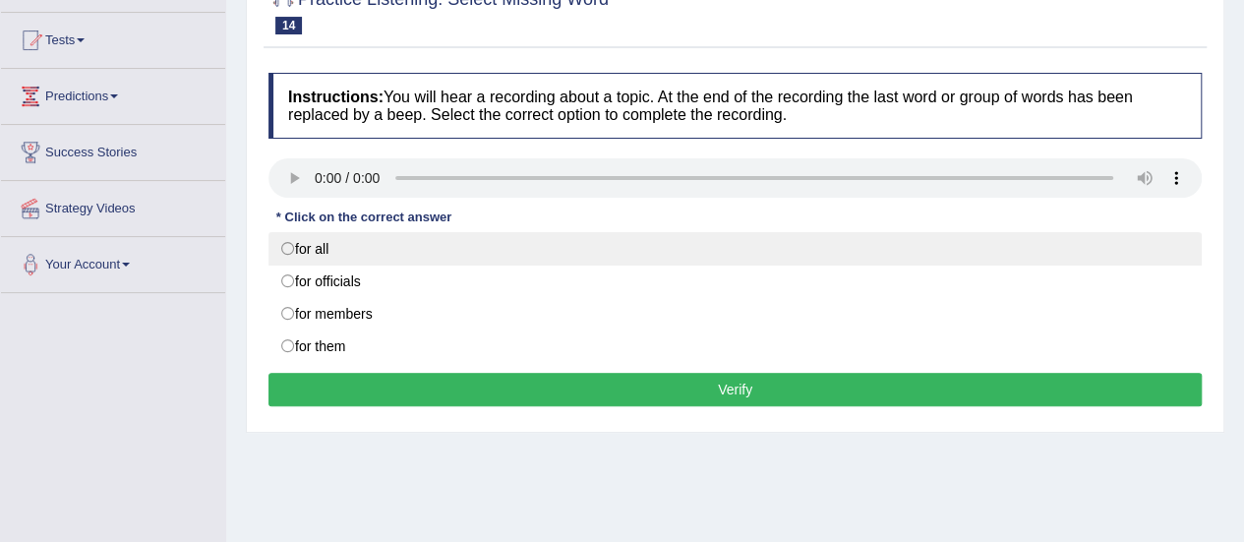
click at [312, 249] on label "for all" at bounding box center [735, 248] width 933 height 33
radio input "true"
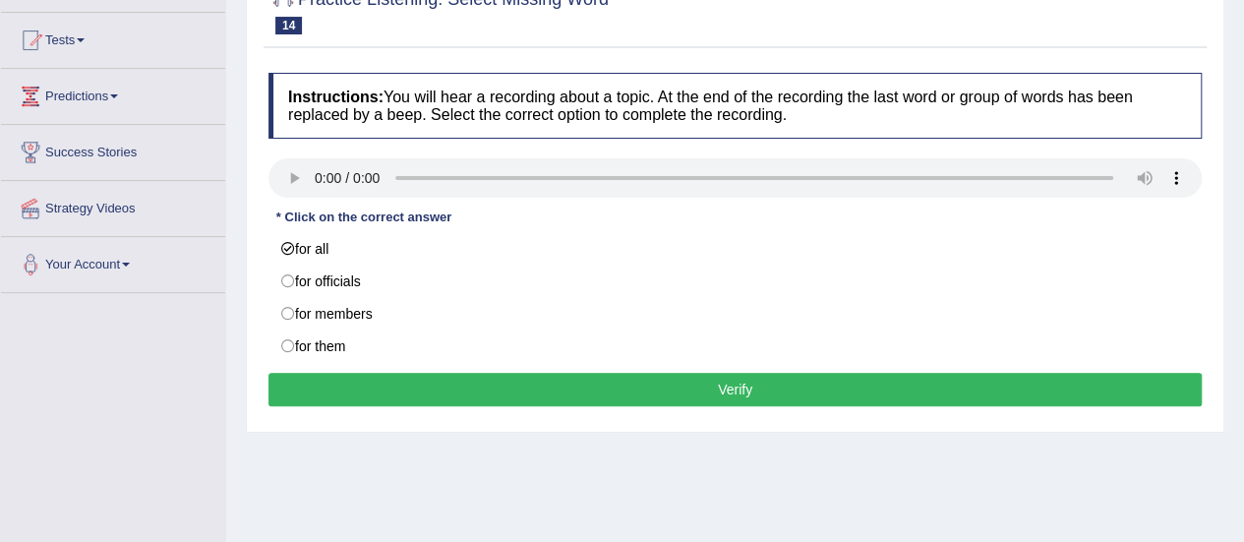
click at [425, 378] on button "Verify" at bounding box center [735, 389] width 933 height 33
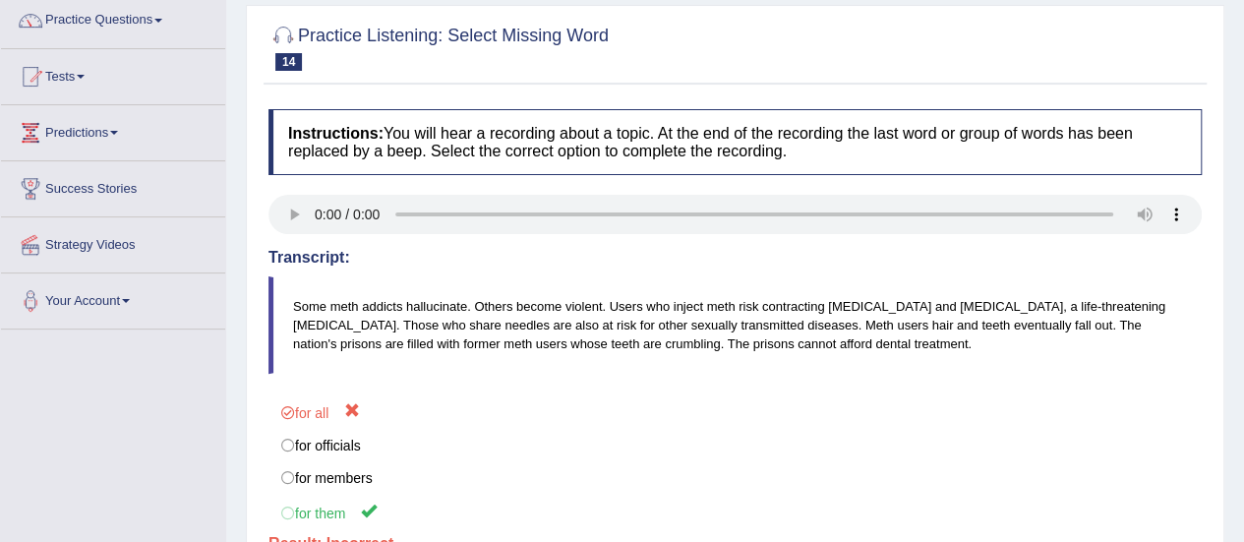
scroll to position [98, 0]
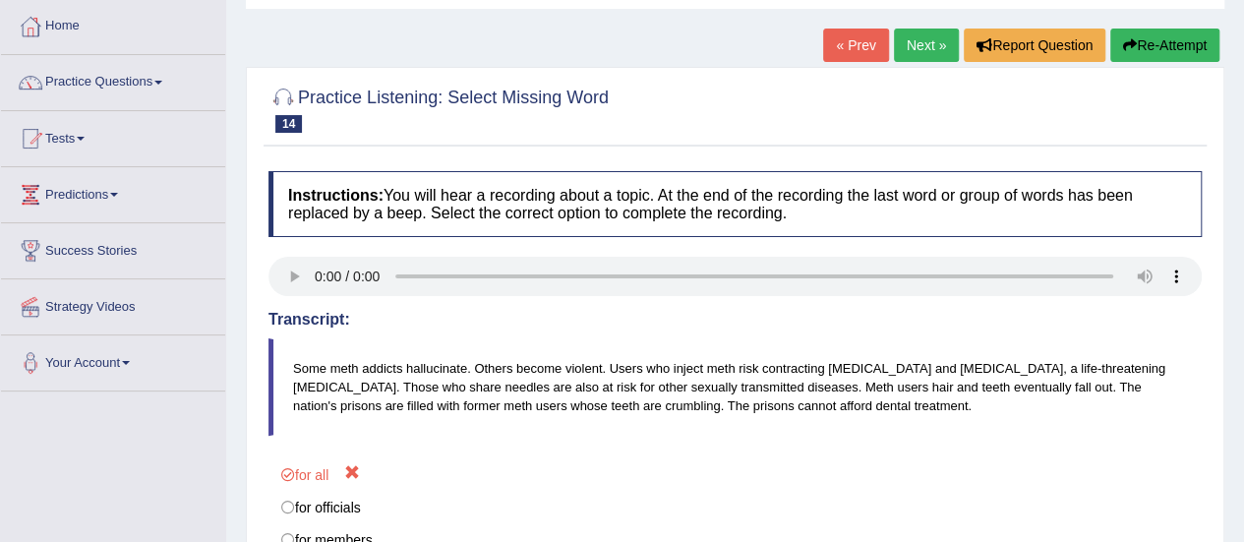
click at [915, 55] on link "Next »" at bounding box center [926, 45] width 65 height 33
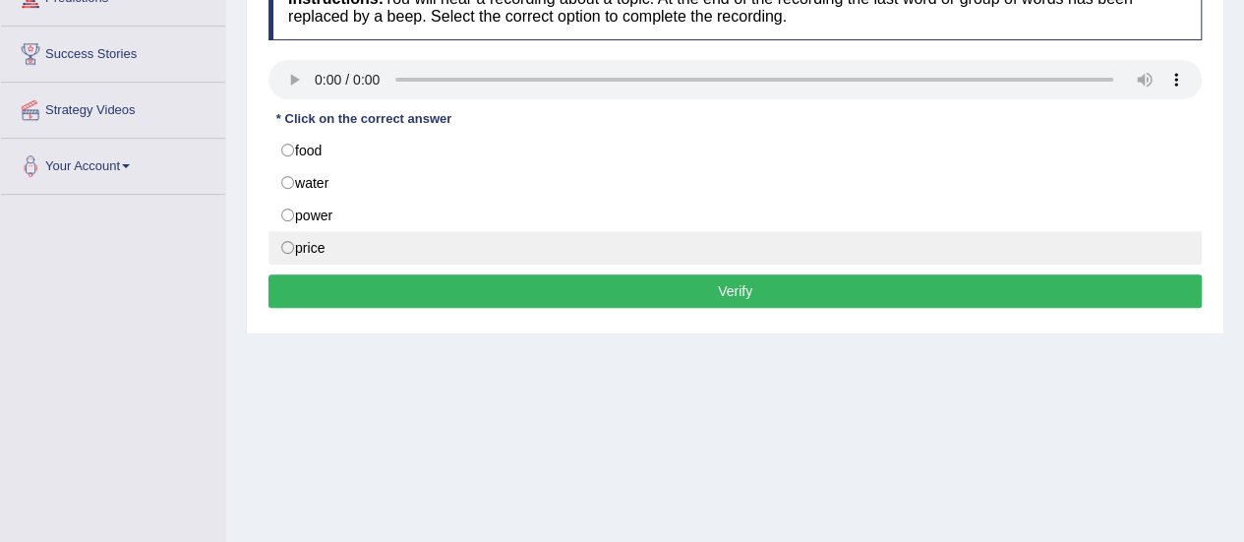
click at [287, 244] on label "price" at bounding box center [735, 247] width 933 height 33
radio input "true"
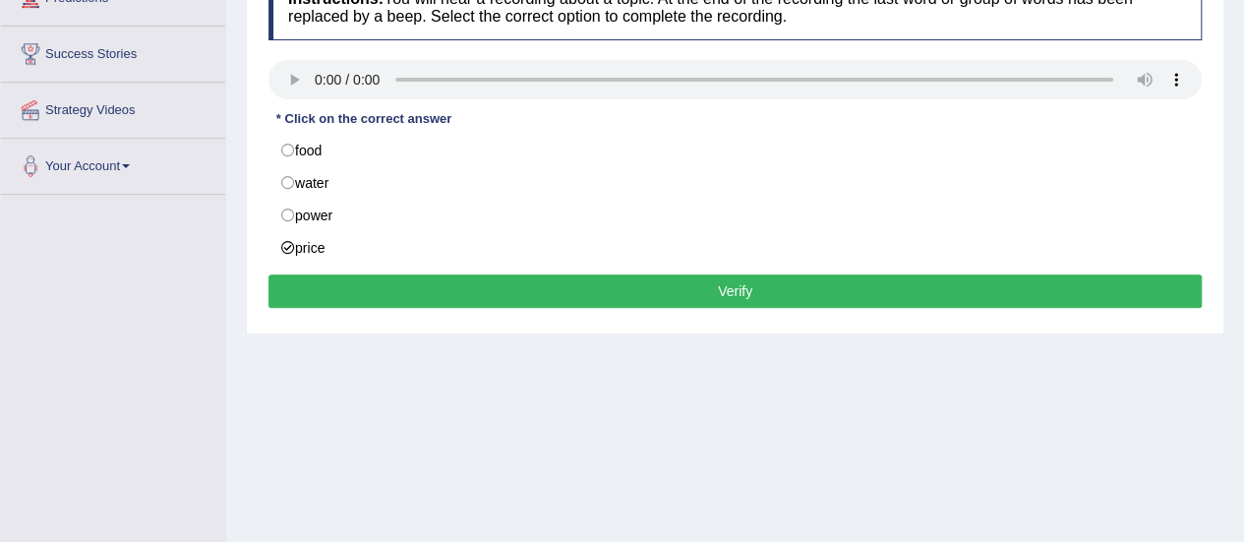
click at [350, 295] on button "Verify" at bounding box center [735, 290] width 933 height 33
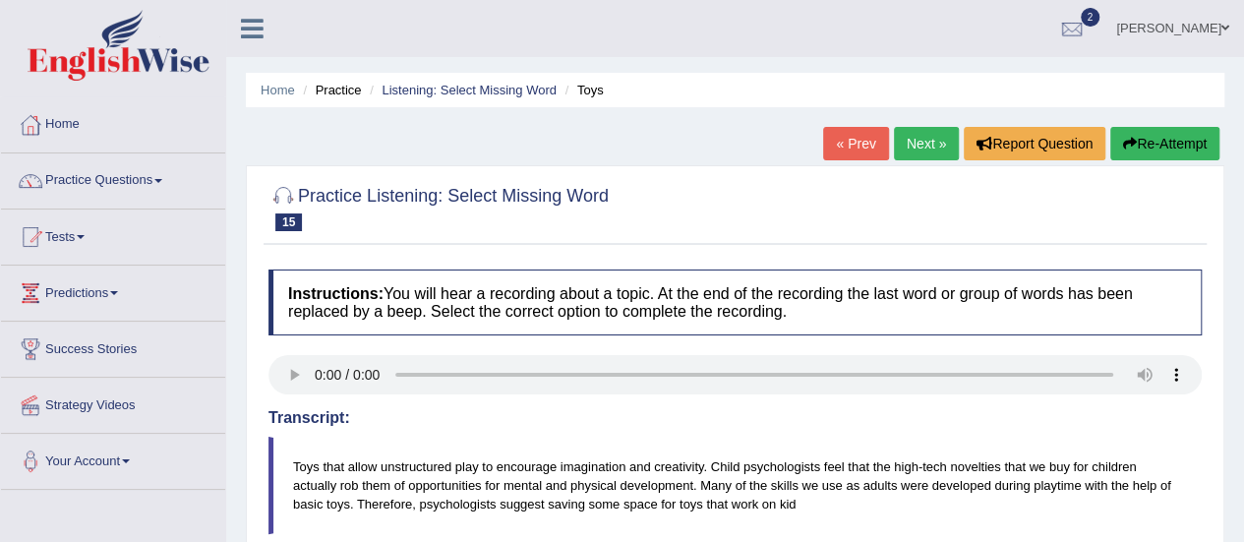
click at [928, 142] on link "Next »" at bounding box center [926, 143] width 65 height 33
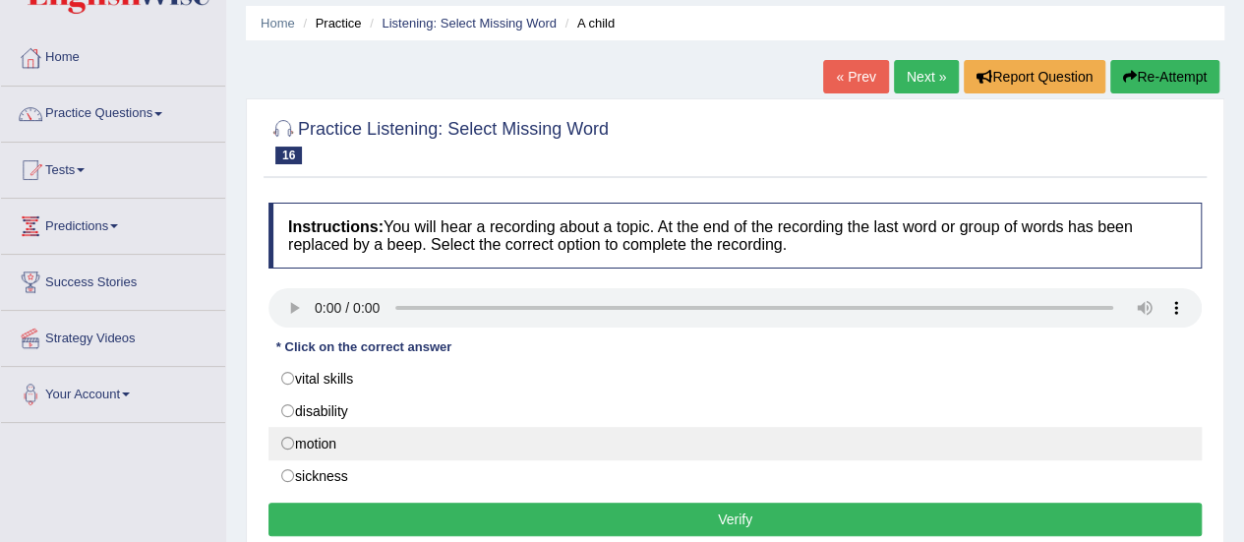
scroll to position [98, 0]
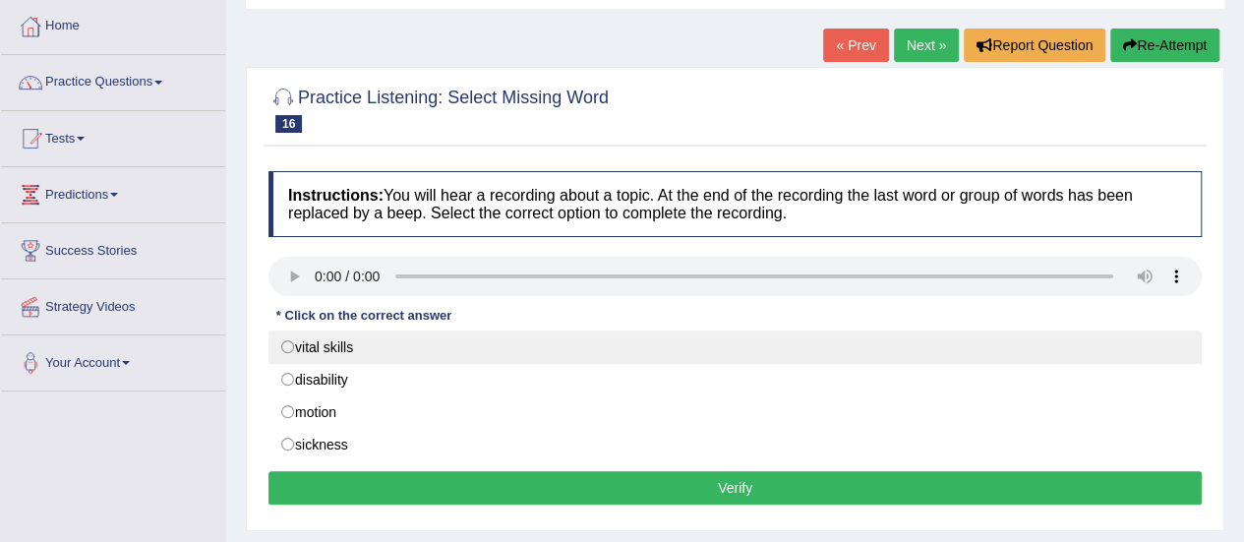
click at [289, 343] on label "vital skills" at bounding box center [735, 346] width 933 height 33
radio input "true"
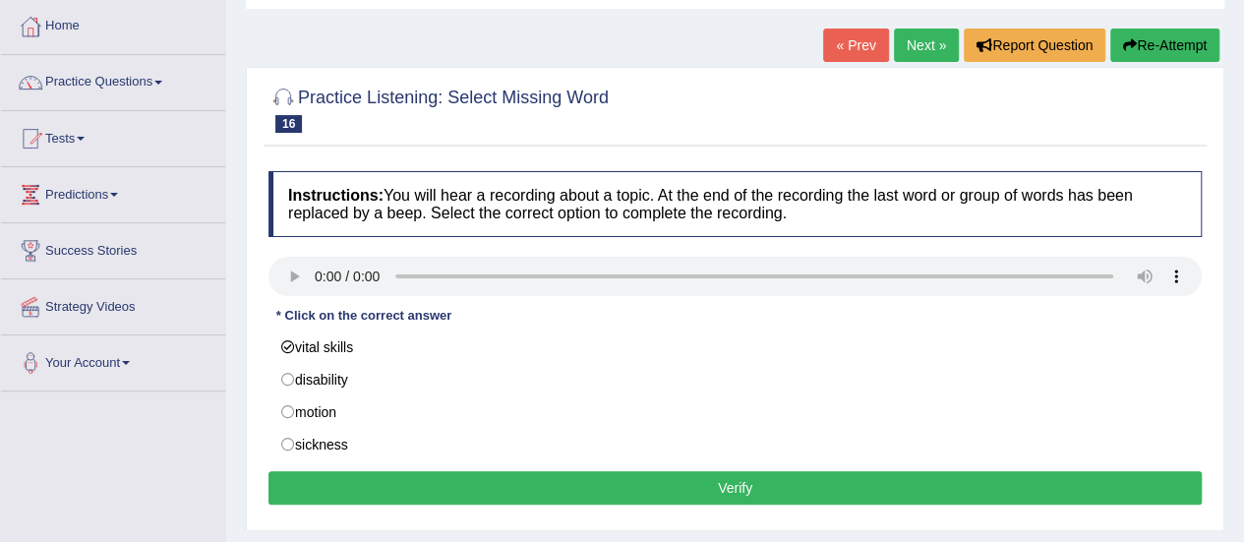
click at [461, 481] on button "Verify" at bounding box center [735, 487] width 933 height 33
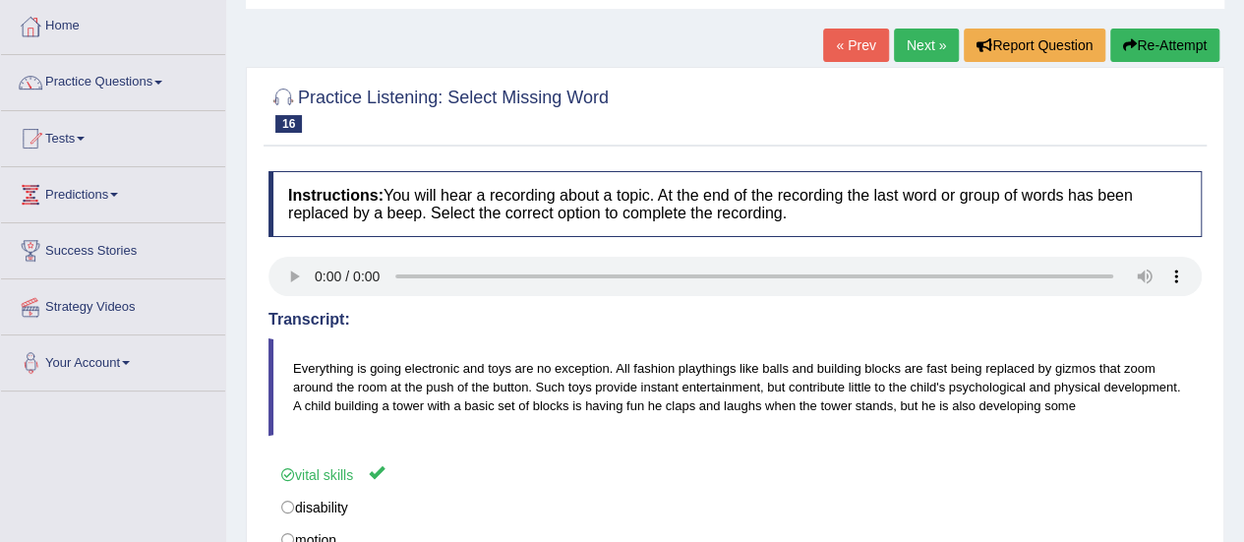
click at [917, 50] on link "Next »" at bounding box center [926, 45] width 65 height 33
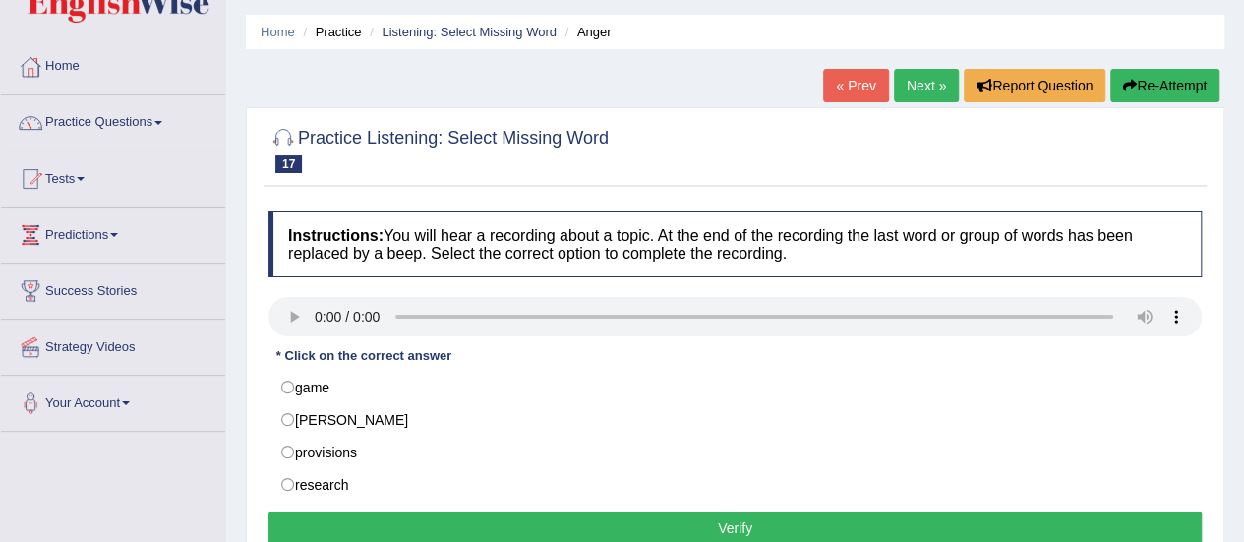
scroll to position [98, 0]
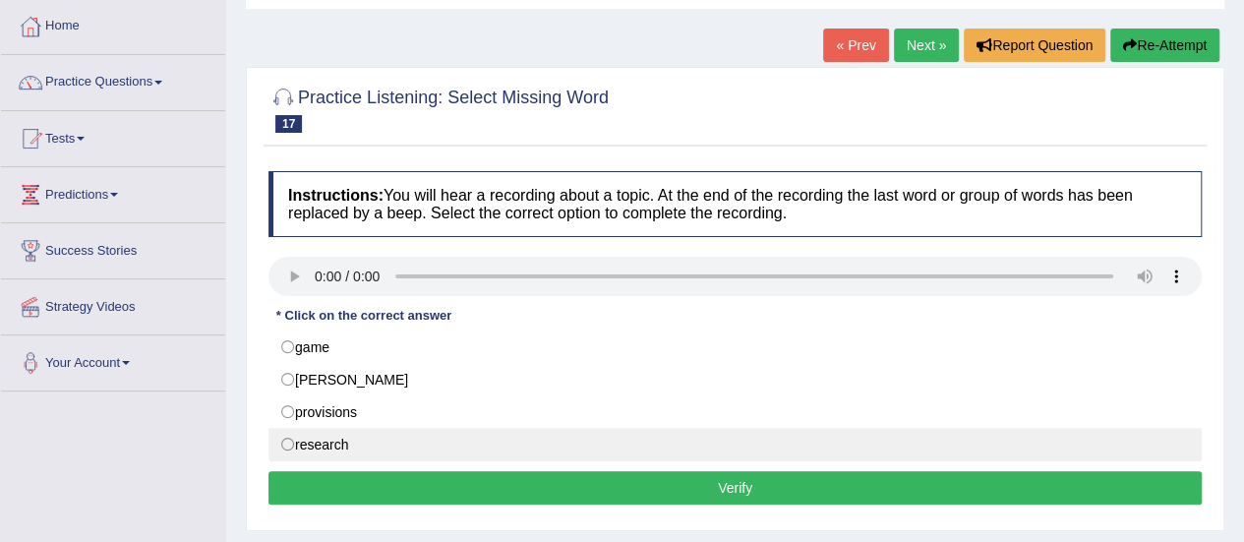
click at [305, 438] on label "research" at bounding box center [735, 444] width 933 height 33
radio input "true"
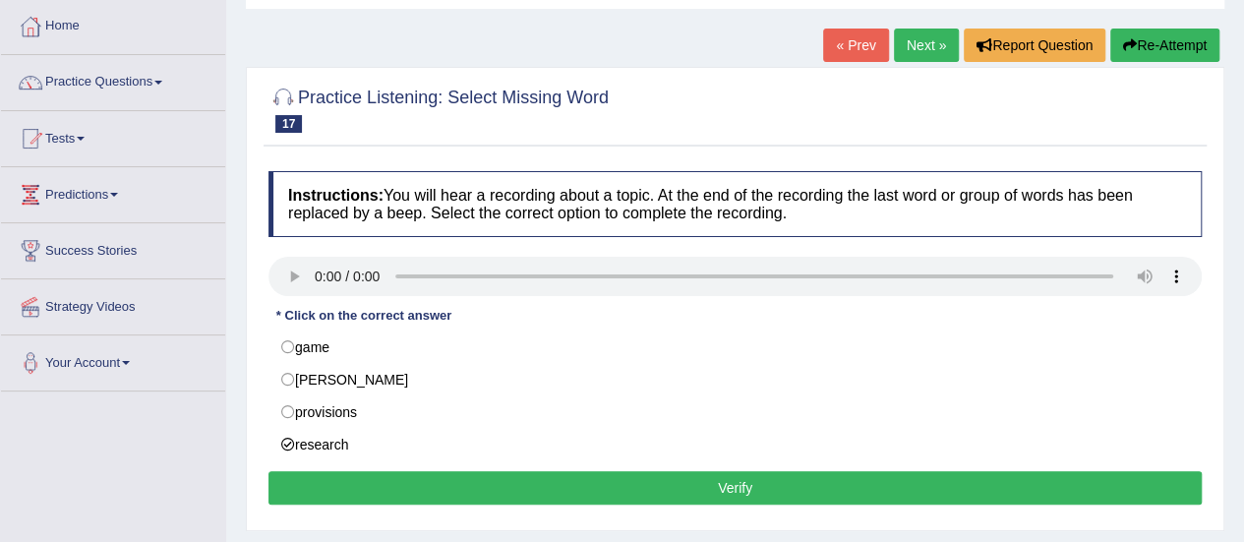
click at [475, 483] on button "Verify" at bounding box center [735, 487] width 933 height 33
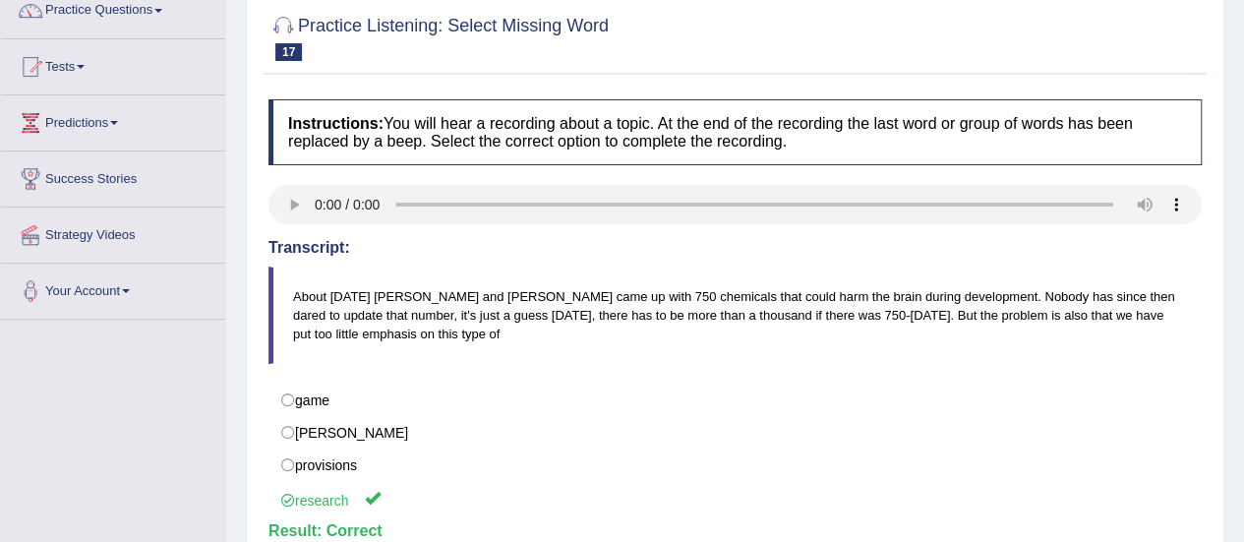
scroll to position [0, 0]
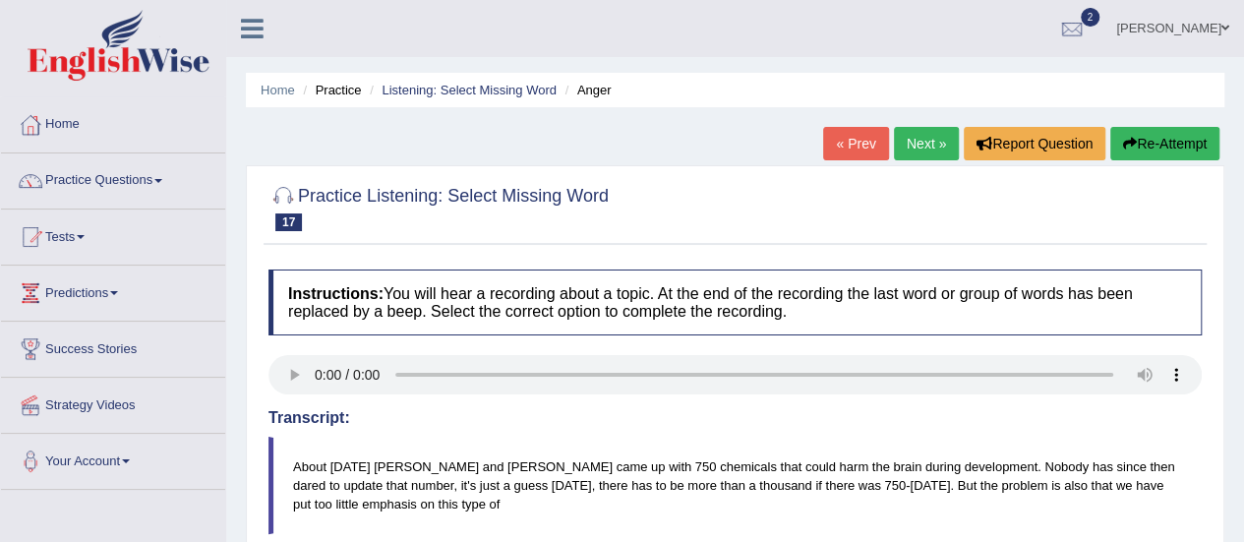
click at [930, 141] on link "Next »" at bounding box center [926, 143] width 65 height 33
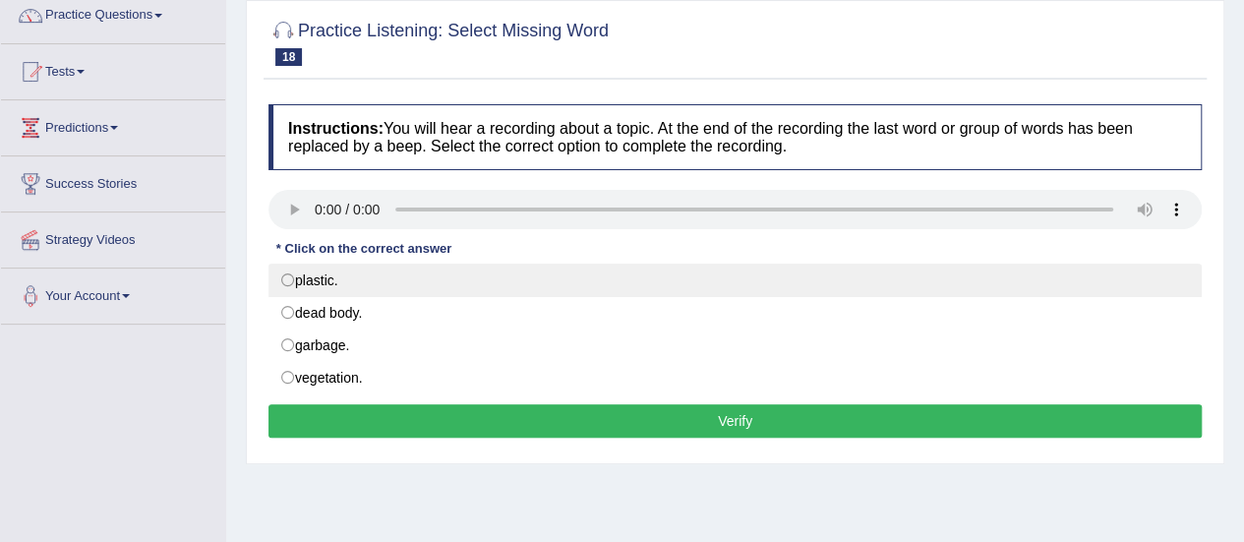
scroll to position [197, 0]
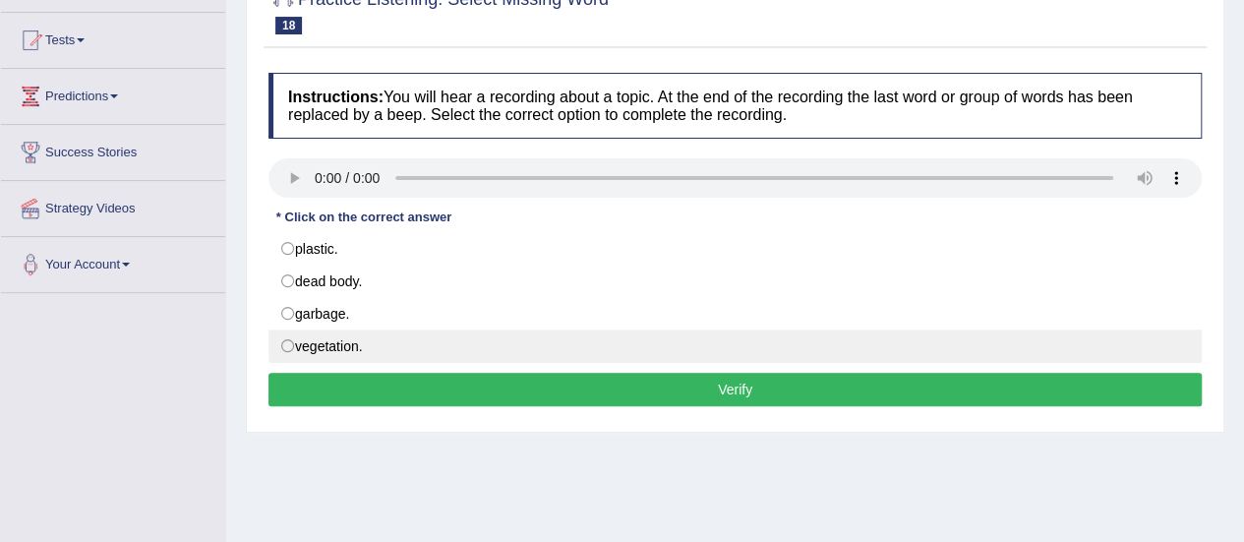
click at [311, 341] on label "vegetation." at bounding box center [735, 346] width 933 height 33
radio input "true"
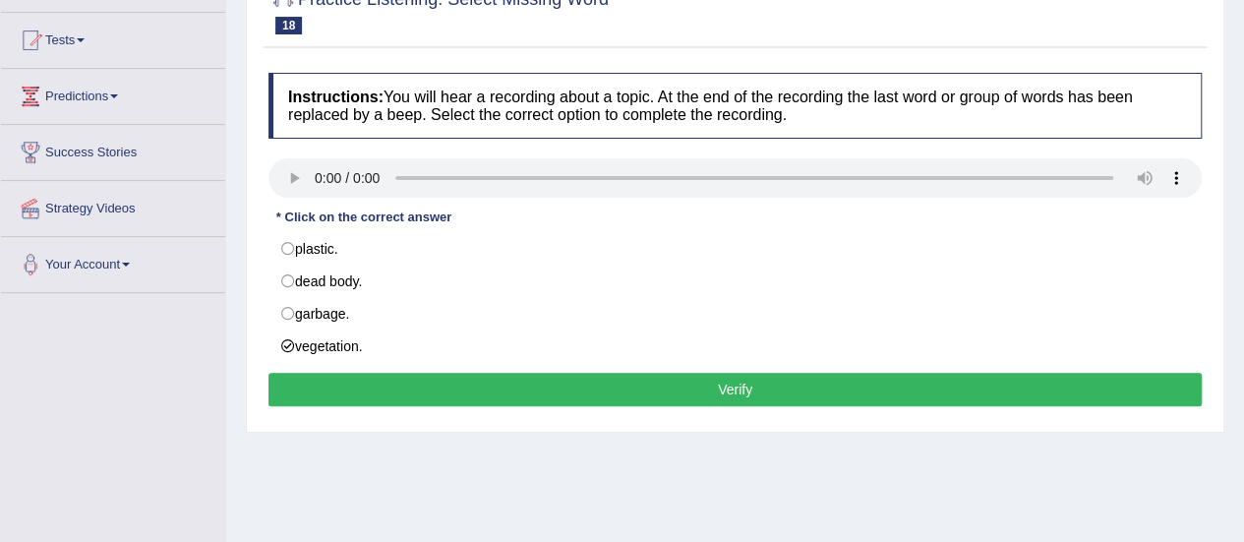
click at [401, 384] on button "Verify" at bounding box center [735, 389] width 933 height 33
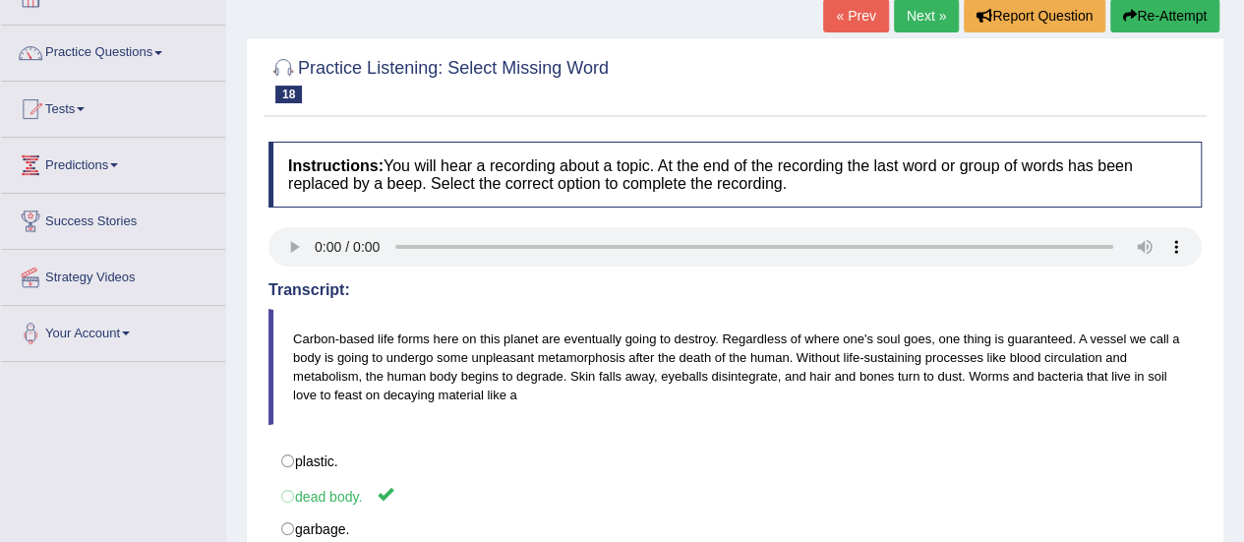
scroll to position [0, 0]
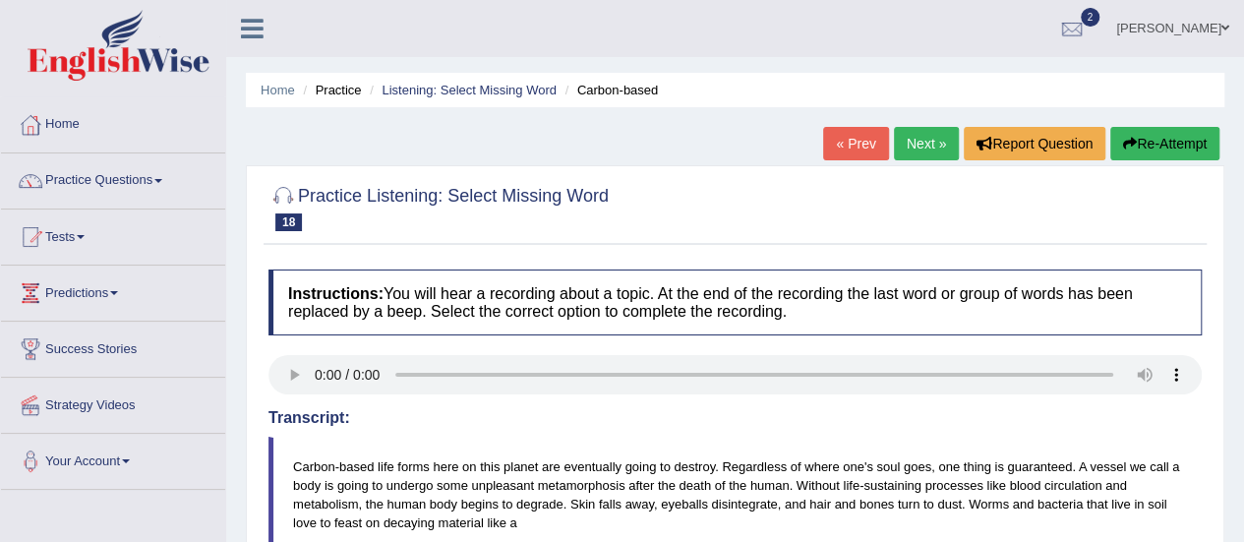
click at [921, 141] on link "Next »" at bounding box center [926, 143] width 65 height 33
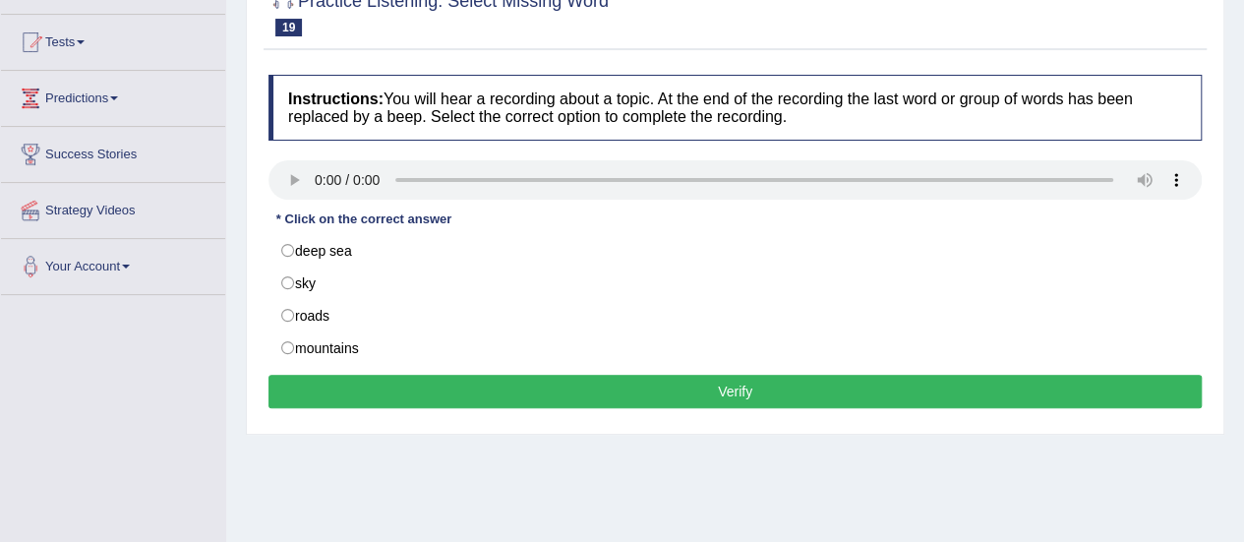
scroll to position [197, 0]
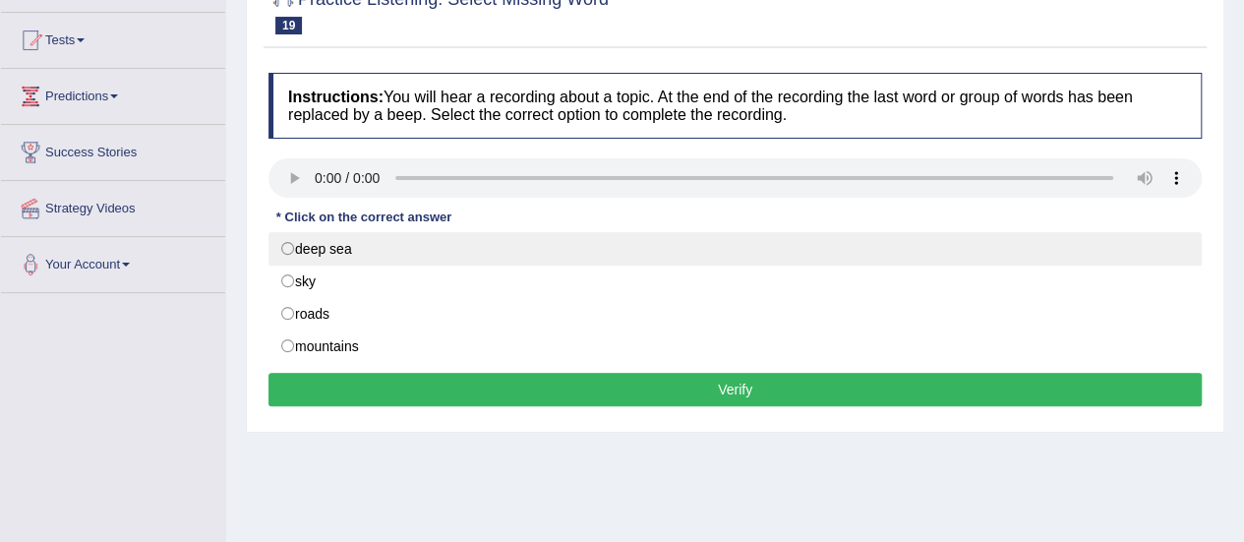
click at [329, 243] on label "deep sea" at bounding box center [735, 248] width 933 height 33
radio input "true"
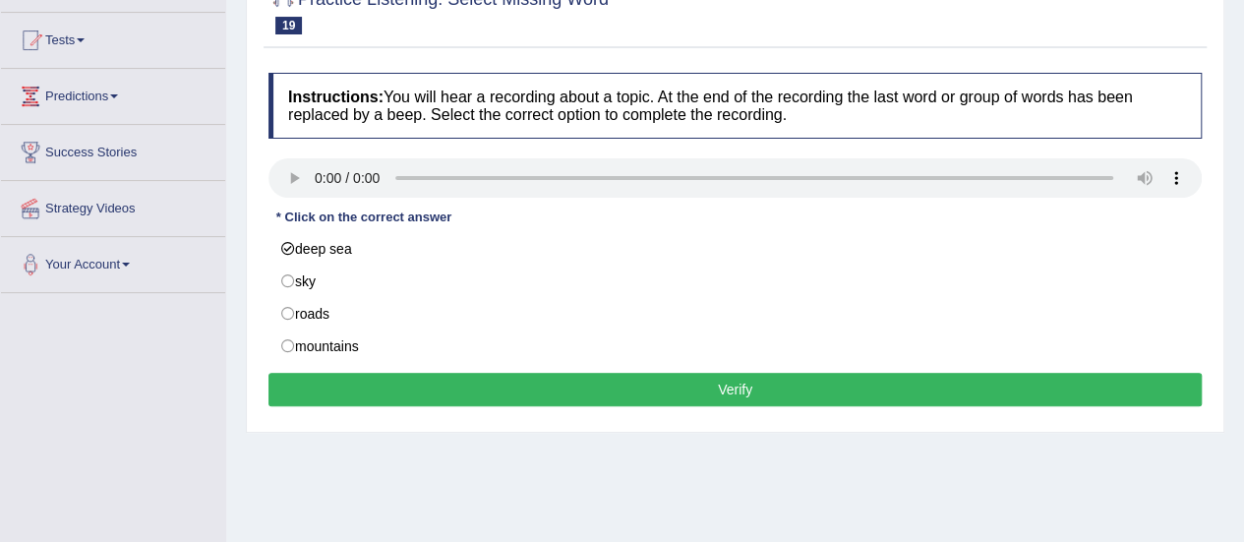
click at [555, 378] on button "Verify" at bounding box center [735, 389] width 933 height 33
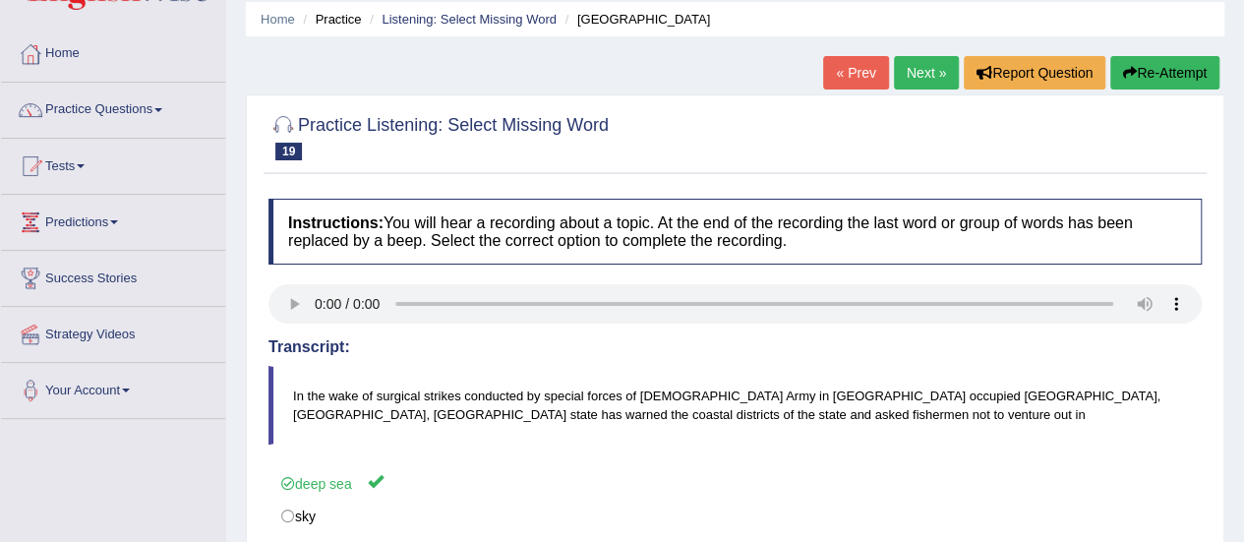
scroll to position [0, 0]
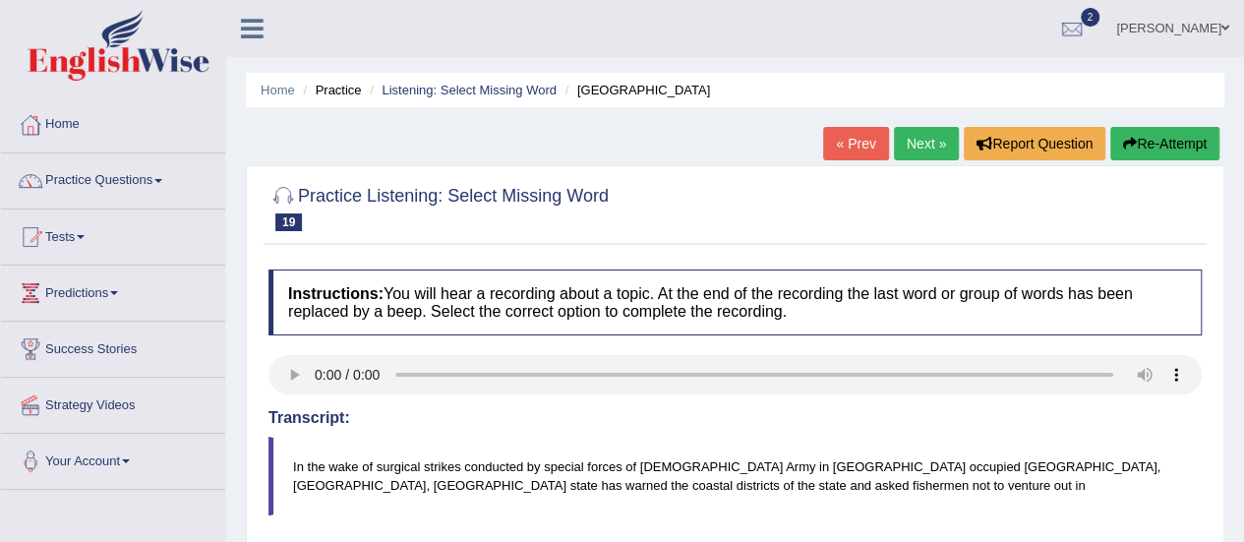
click at [918, 142] on link "Next »" at bounding box center [926, 143] width 65 height 33
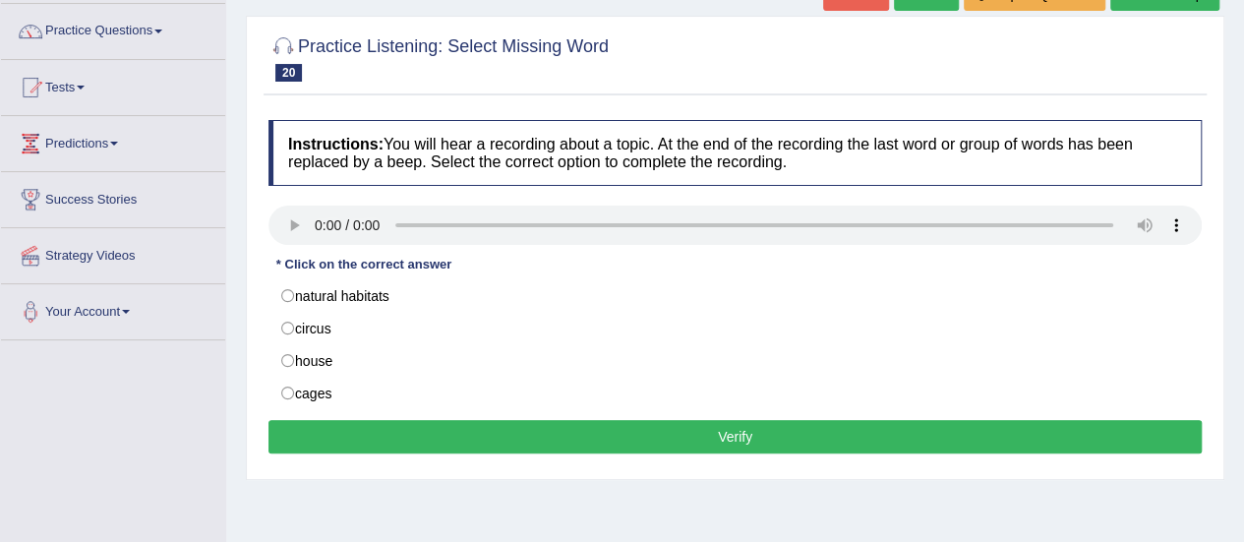
scroll to position [197, 0]
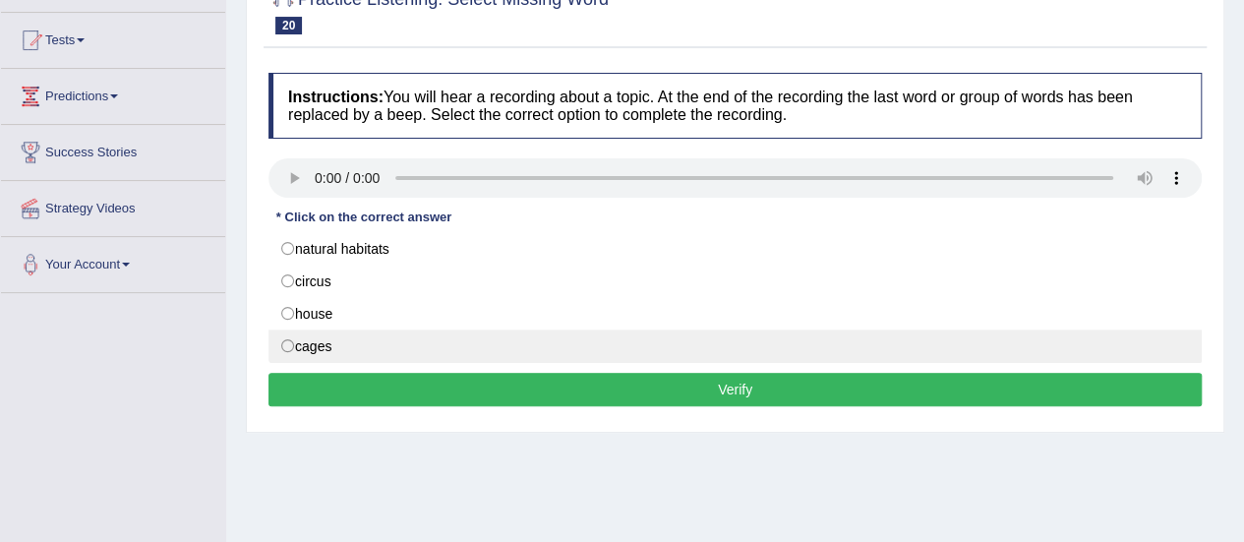
click at [317, 342] on label "cages" at bounding box center [735, 346] width 933 height 33
radio input "true"
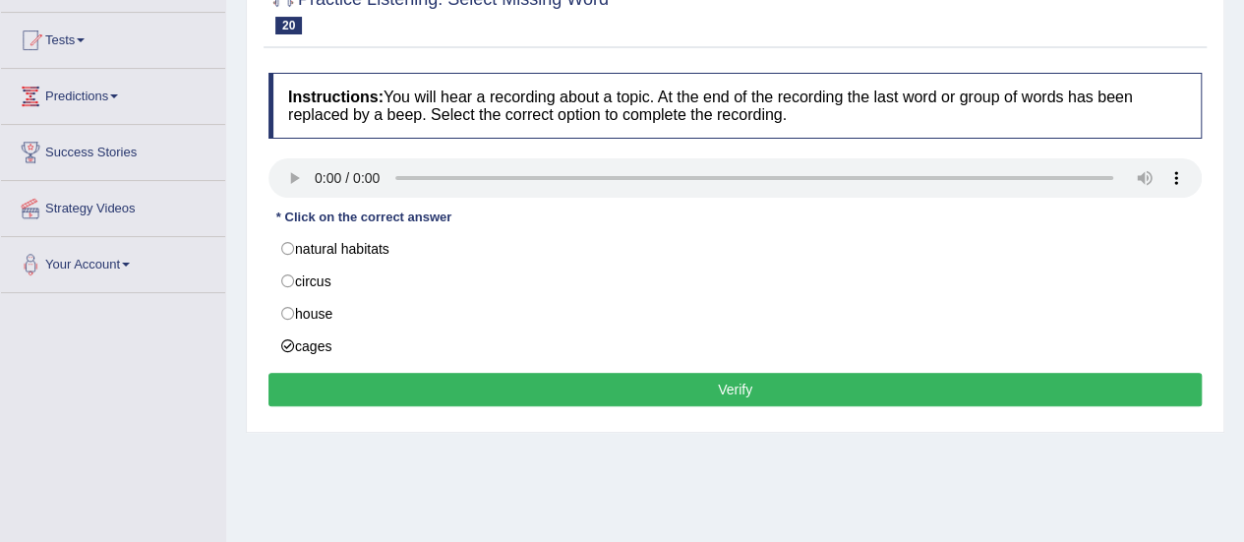
drag, startPoint x: 459, startPoint y: 381, endPoint x: 445, endPoint y: 384, distance: 15.0
click at [459, 382] on button "Verify" at bounding box center [735, 389] width 933 height 33
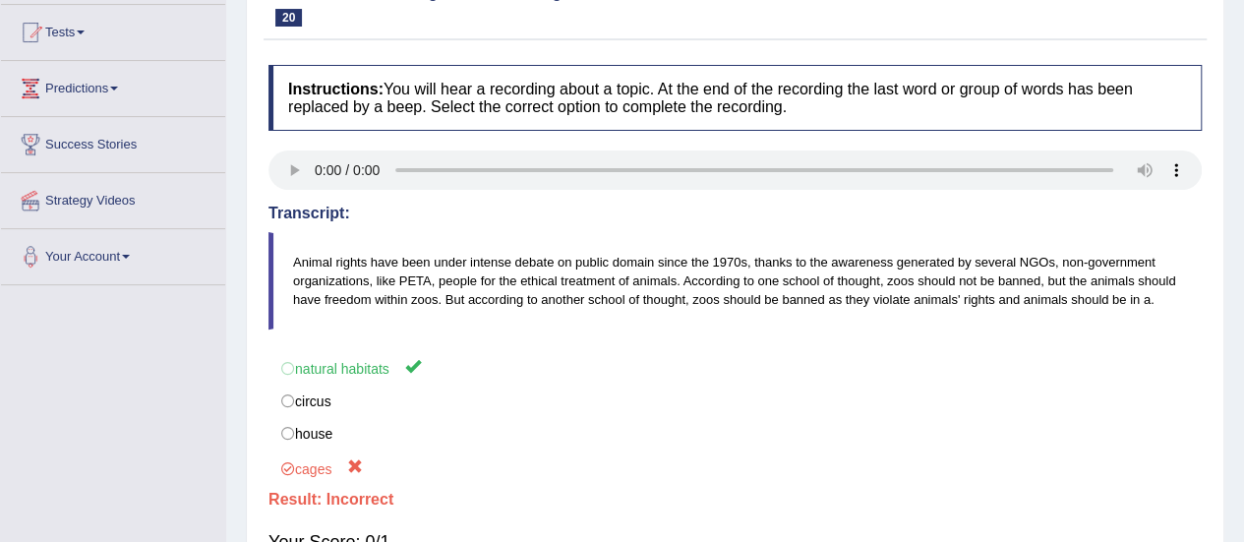
scroll to position [0, 0]
